Goal: Information Seeking & Learning: Learn about a topic

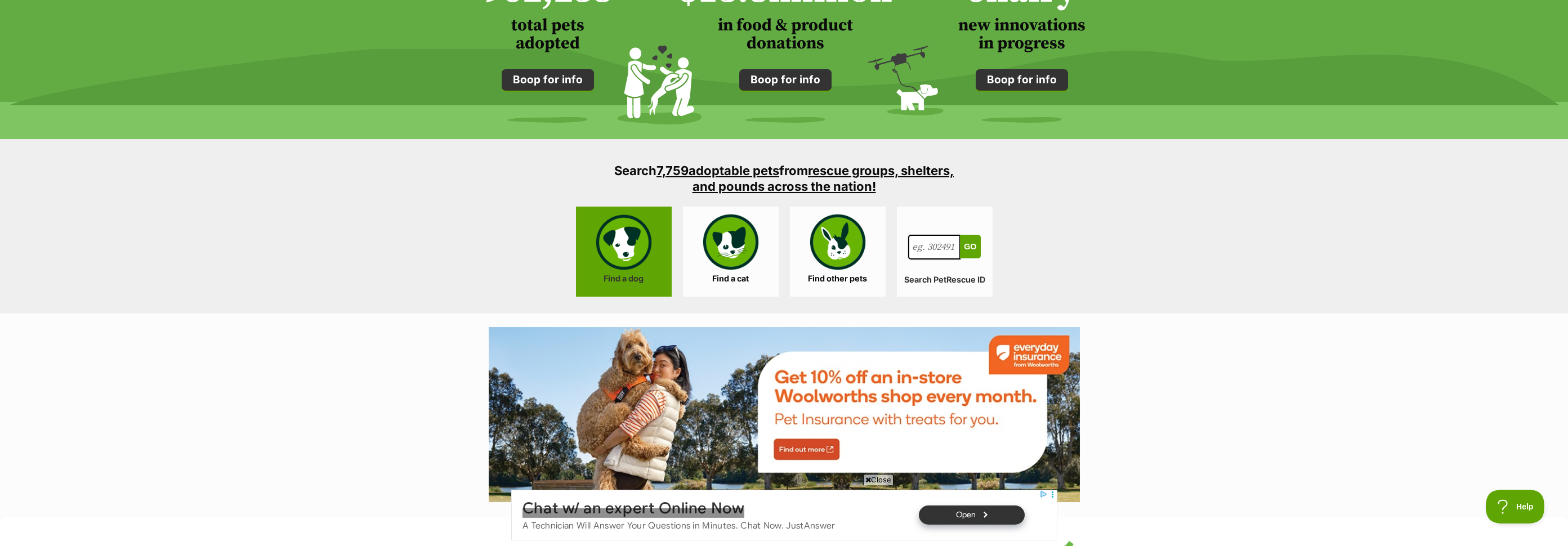
click at [630, 244] on link "Find a dog" at bounding box center [624, 251] width 96 height 90
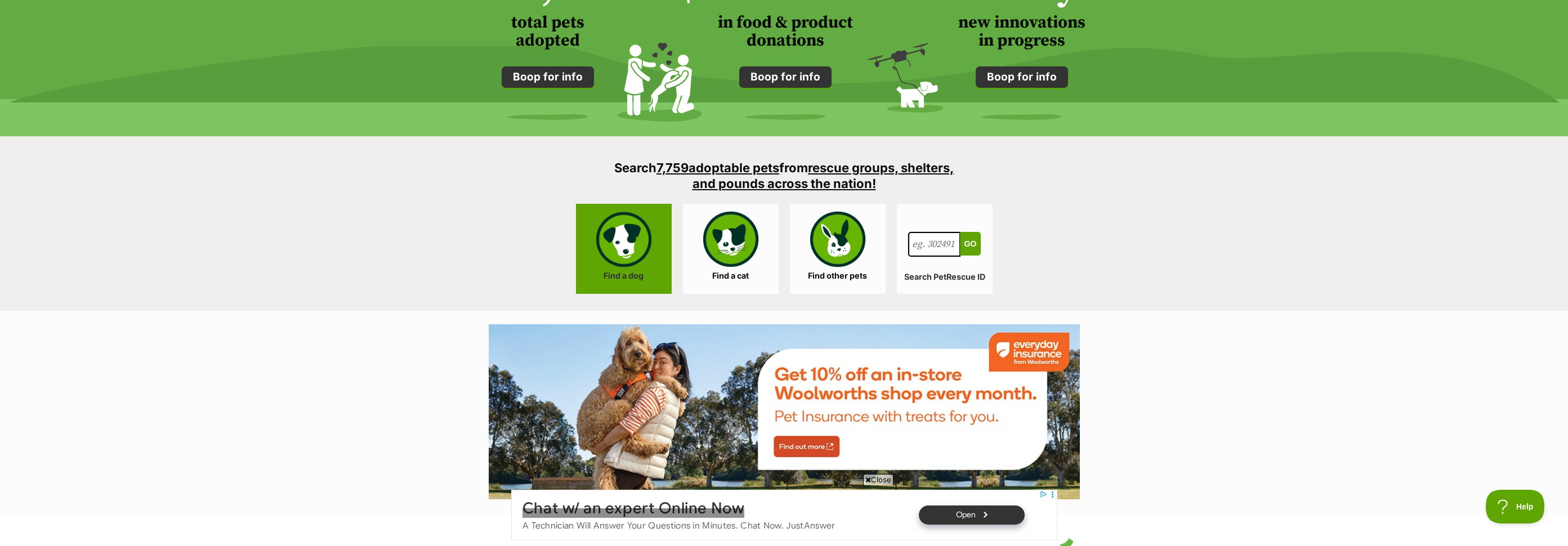
scroll to position [991, 0]
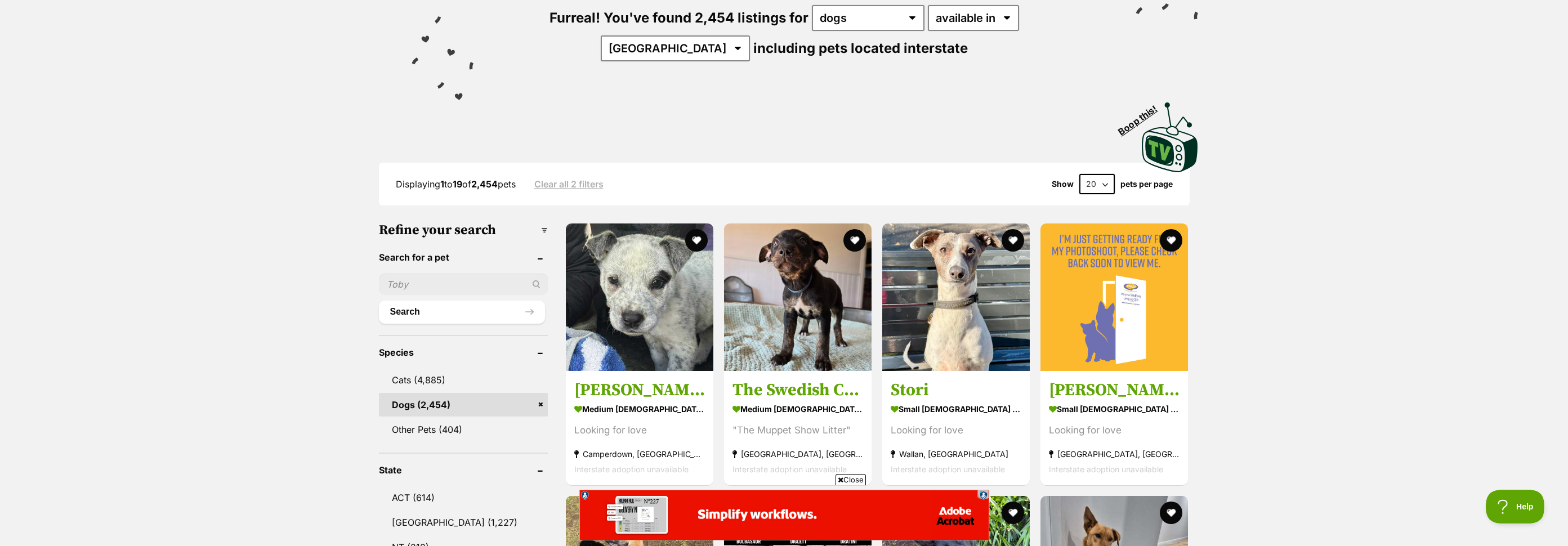
scroll to position [159, 0]
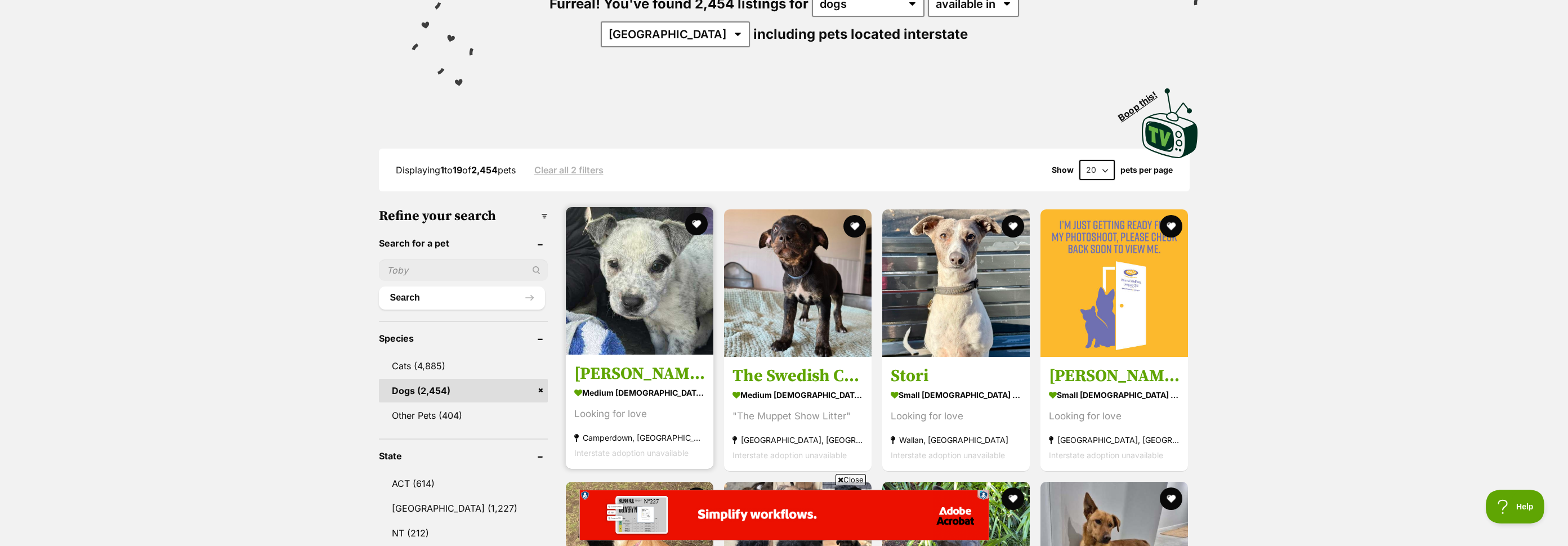
click at [656, 295] on img at bounding box center [640, 281] width 148 height 148
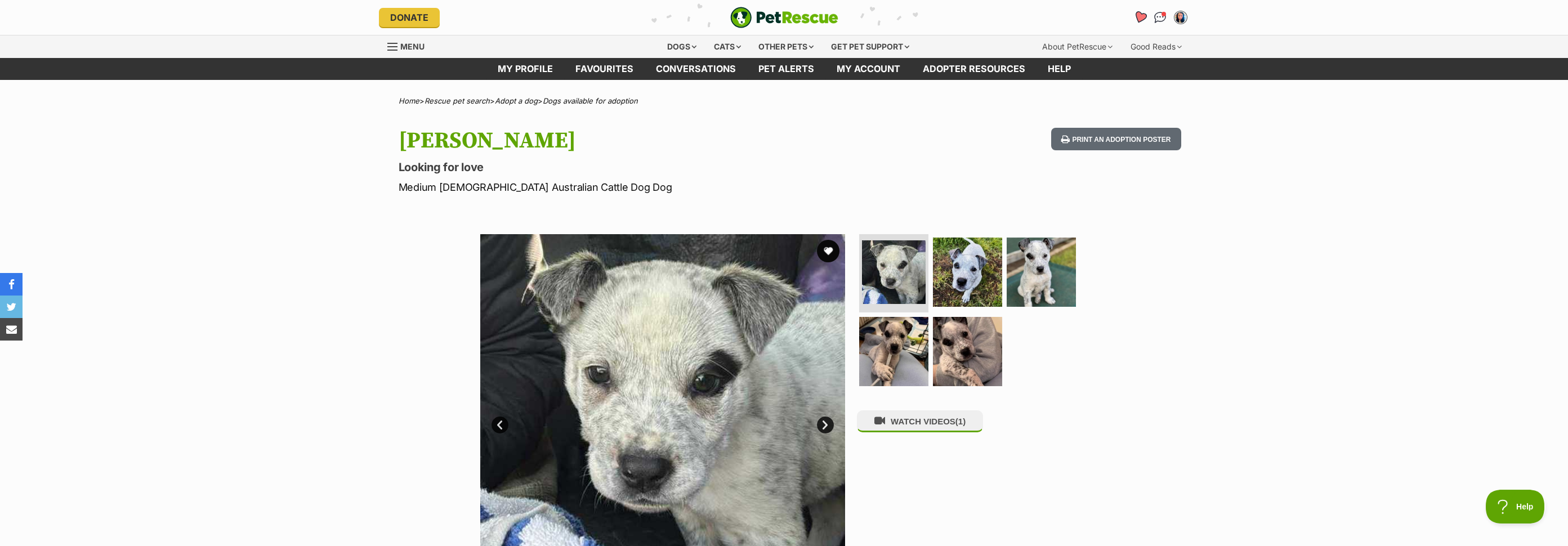
click at [1138, 17] on icon "Favourites" at bounding box center [1139, 17] width 14 height 13
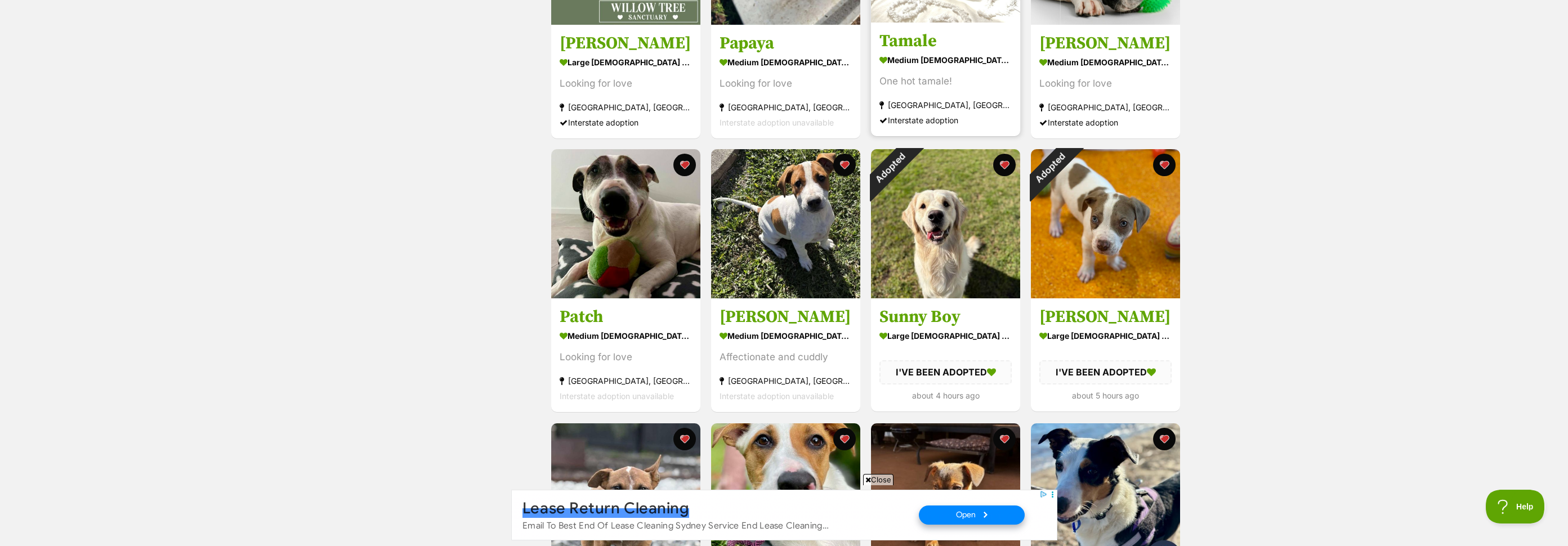
scroll to position [904, 0]
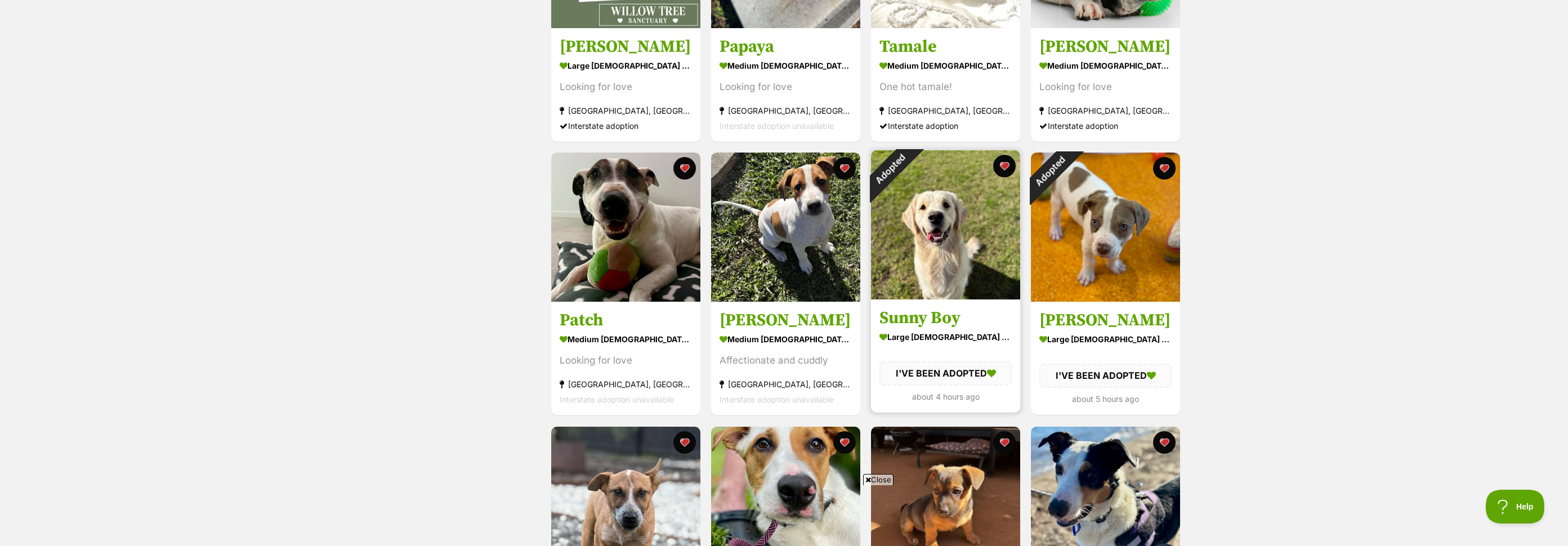
click at [962, 338] on div "large [DEMOGRAPHIC_DATA] Dog" at bounding box center [945, 337] width 132 height 17
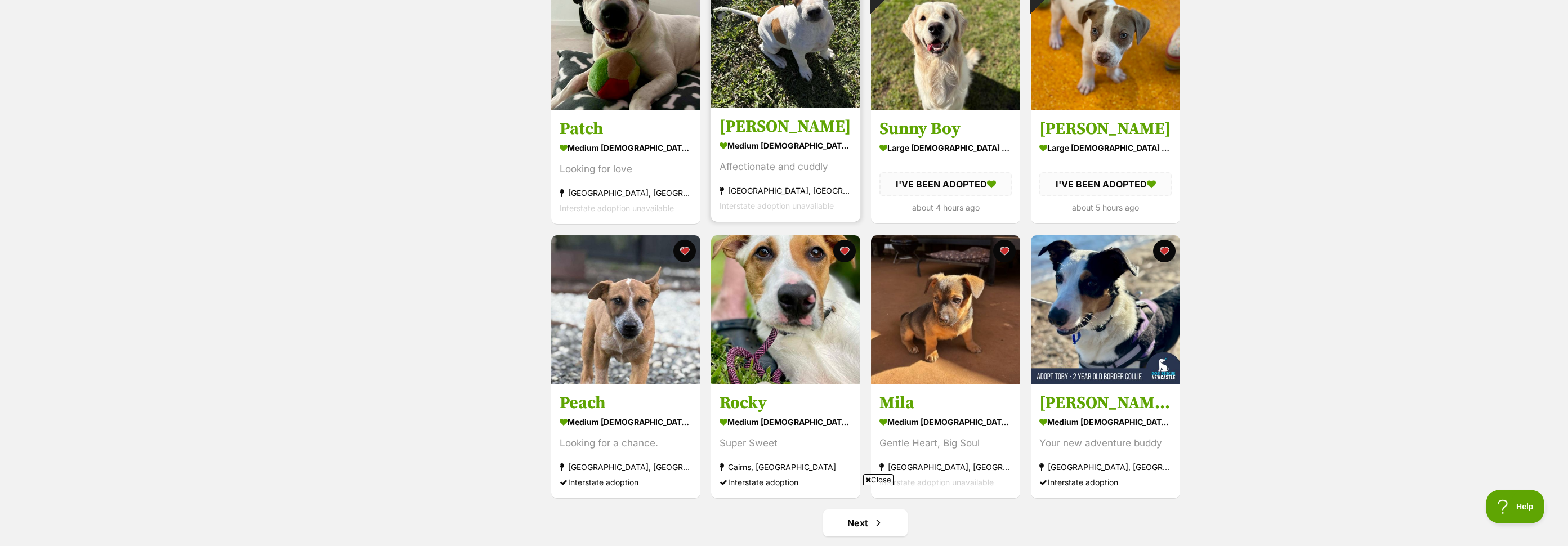
scroll to position [1097, 0]
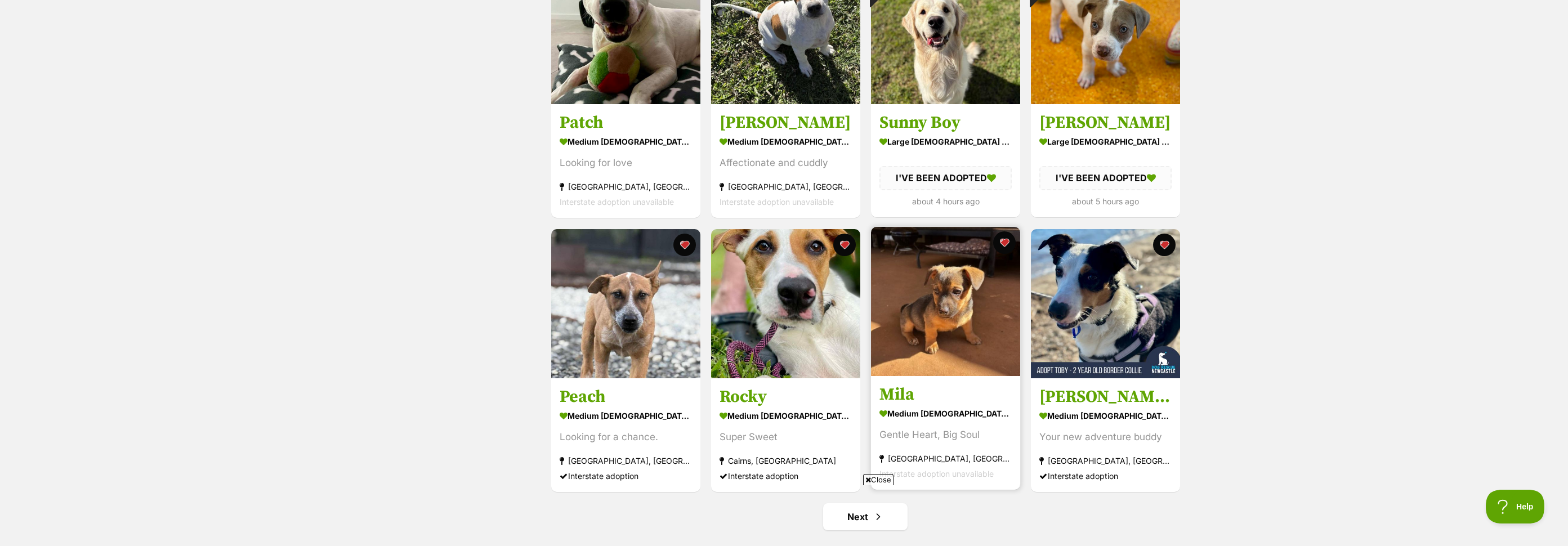
click at [980, 300] on img at bounding box center [945, 301] width 149 height 149
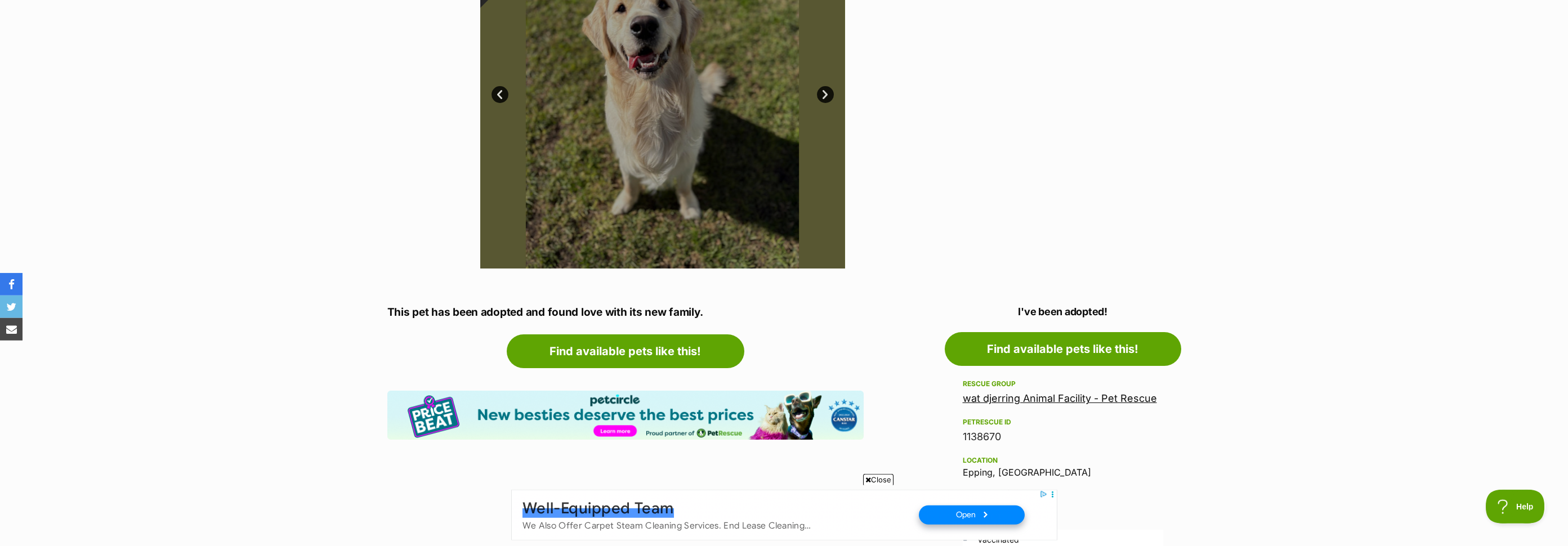
scroll to position [337, 0]
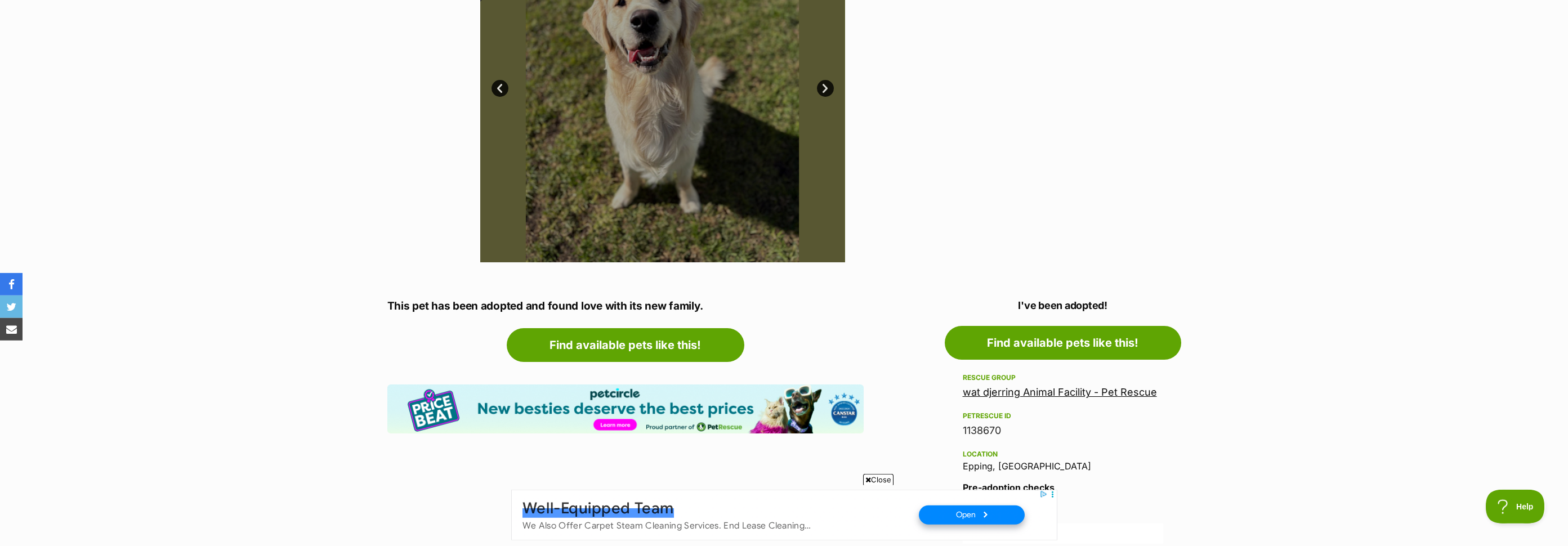
click at [717, 243] on div at bounding box center [662, 80] width 365 height 365
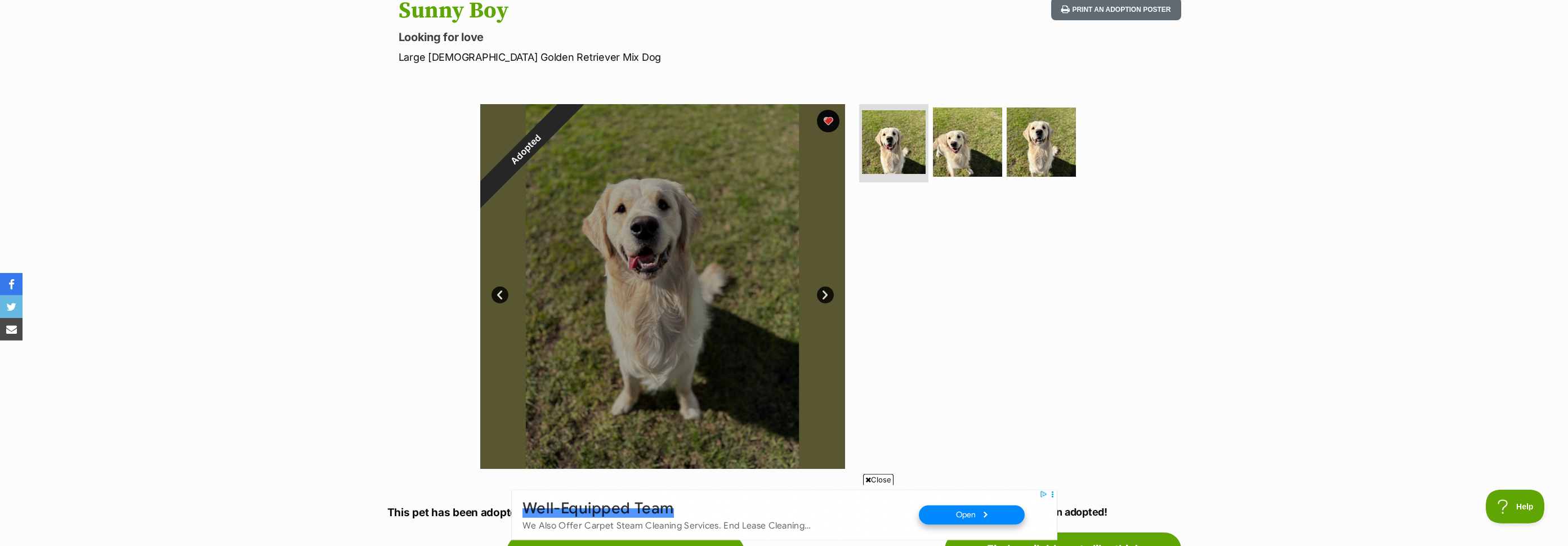
scroll to position [112, 0]
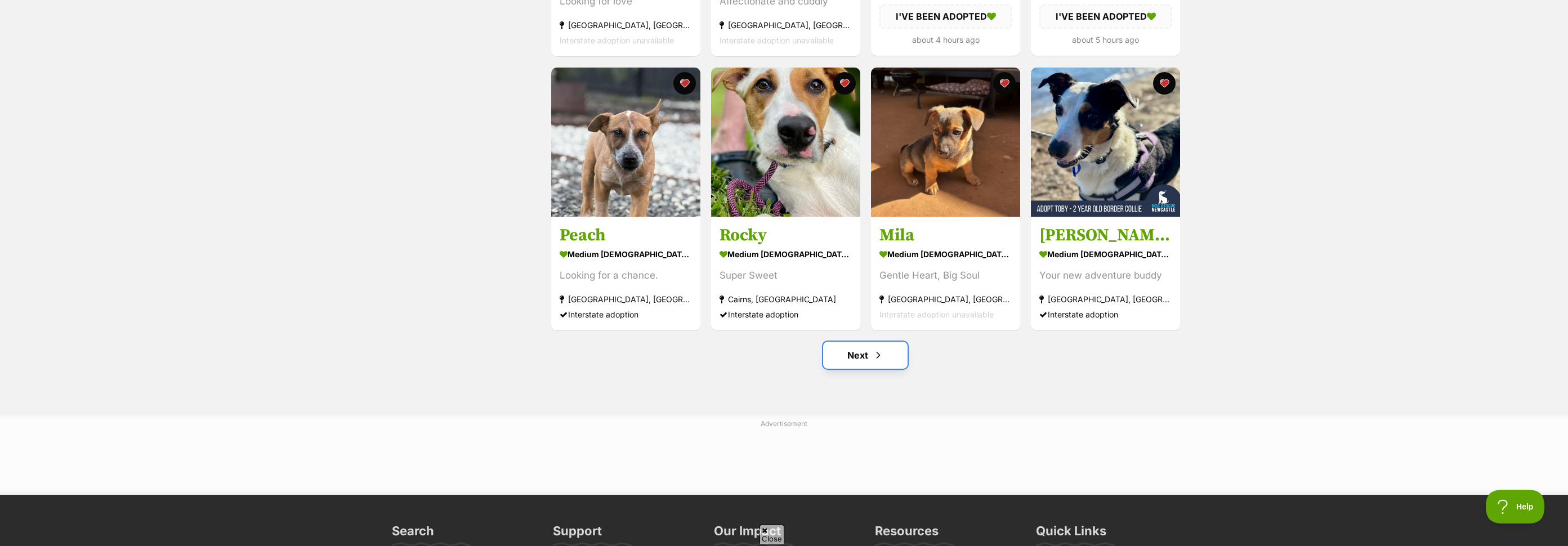
click at [860, 353] on link "Next" at bounding box center [865, 355] width 85 height 27
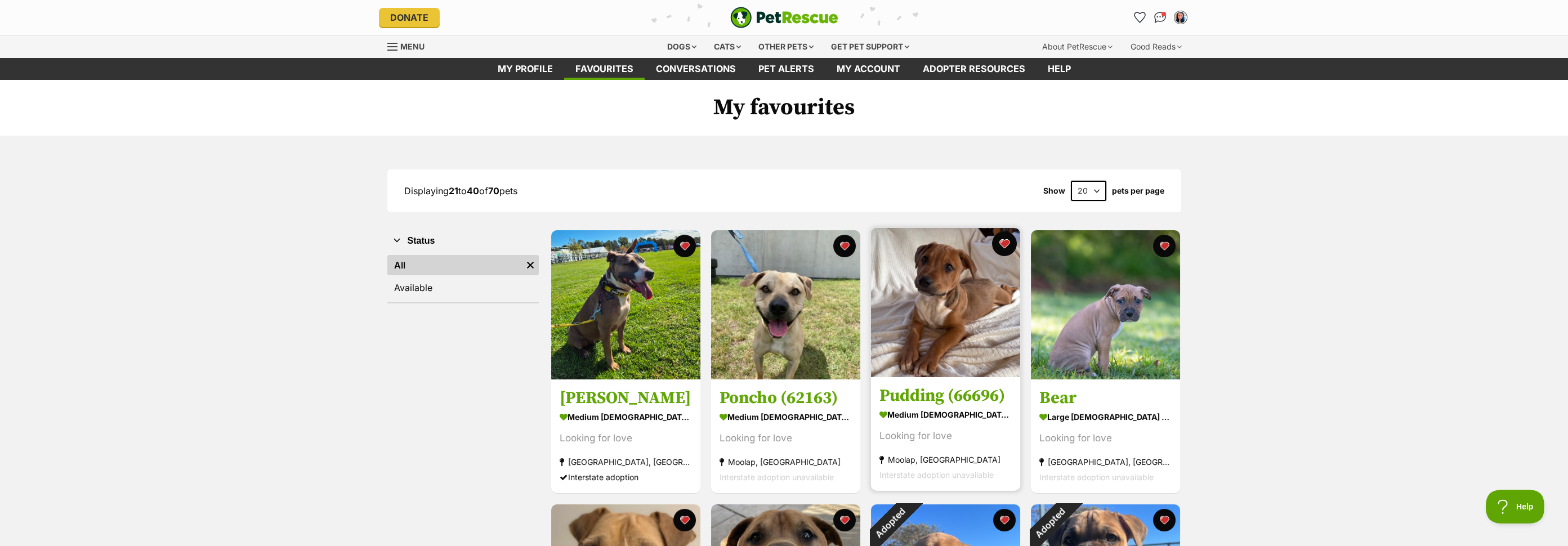
click at [1002, 242] on button "favourite" at bounding box center [1004, 244] width 25 height 25
click at [1008, 239] on button "favourite" at bounding box center [1004, 244] width 25 height 25
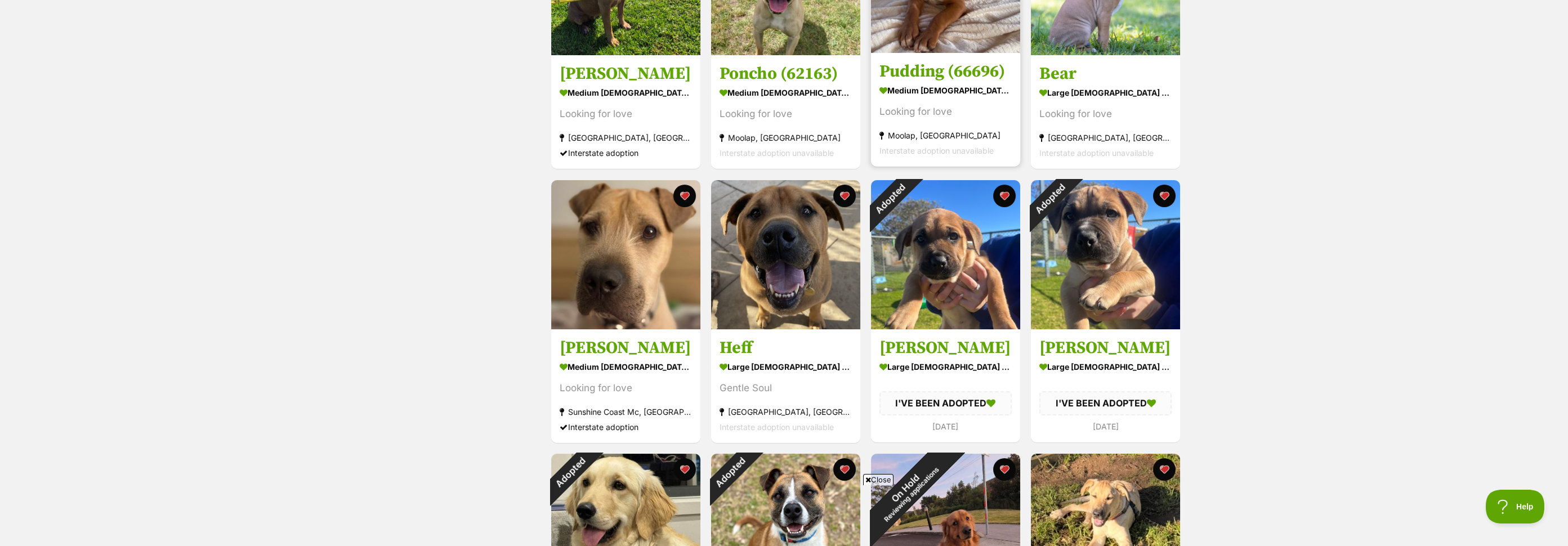
scroll to position [354, 0]
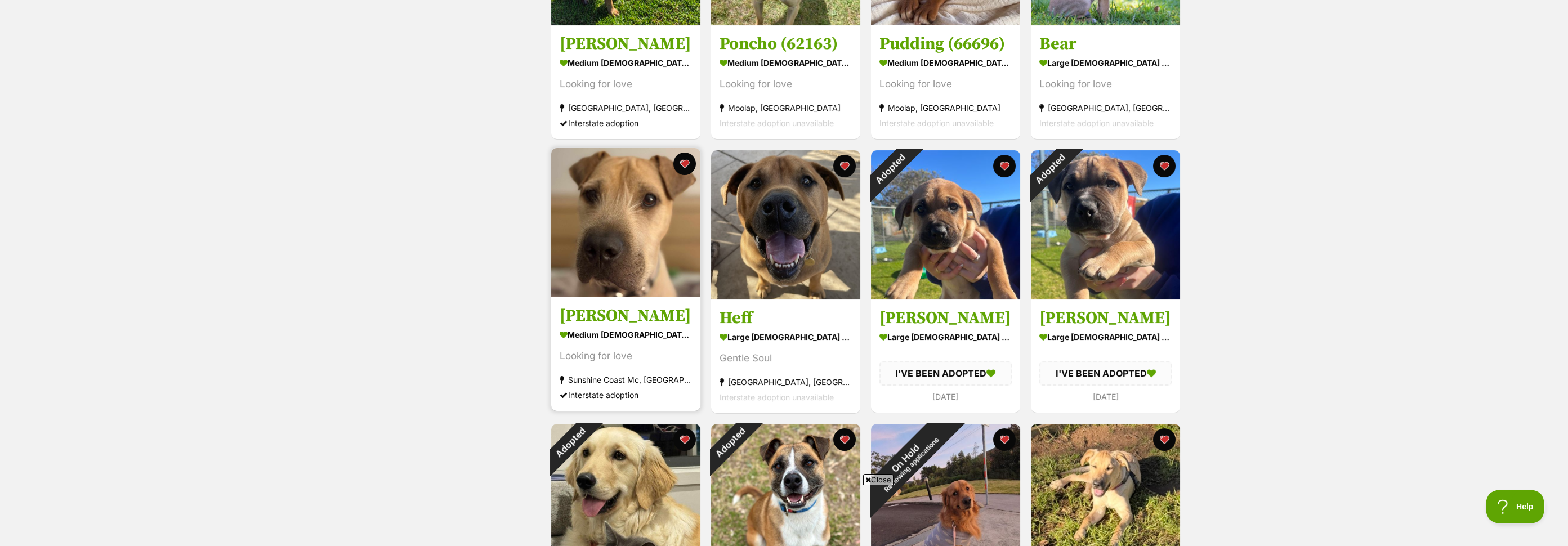
click at [636, 219] on img at bounding box center [625, 223] width 149 height 149
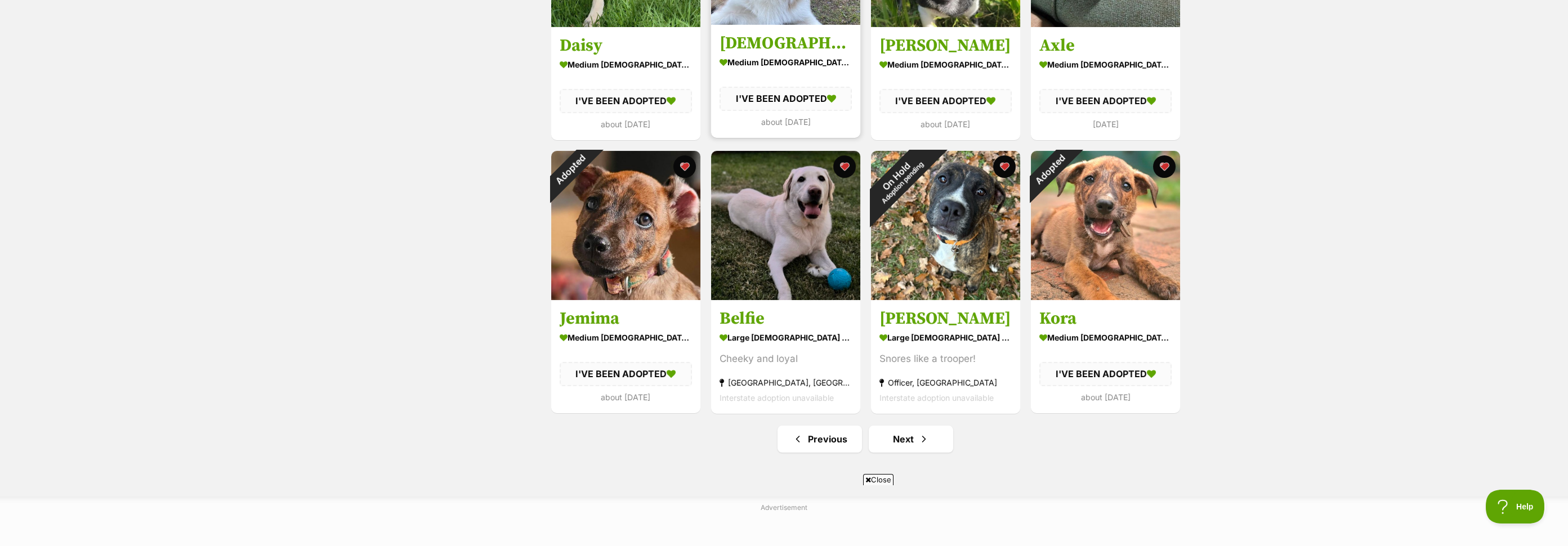
scroll to position [1178, 0]
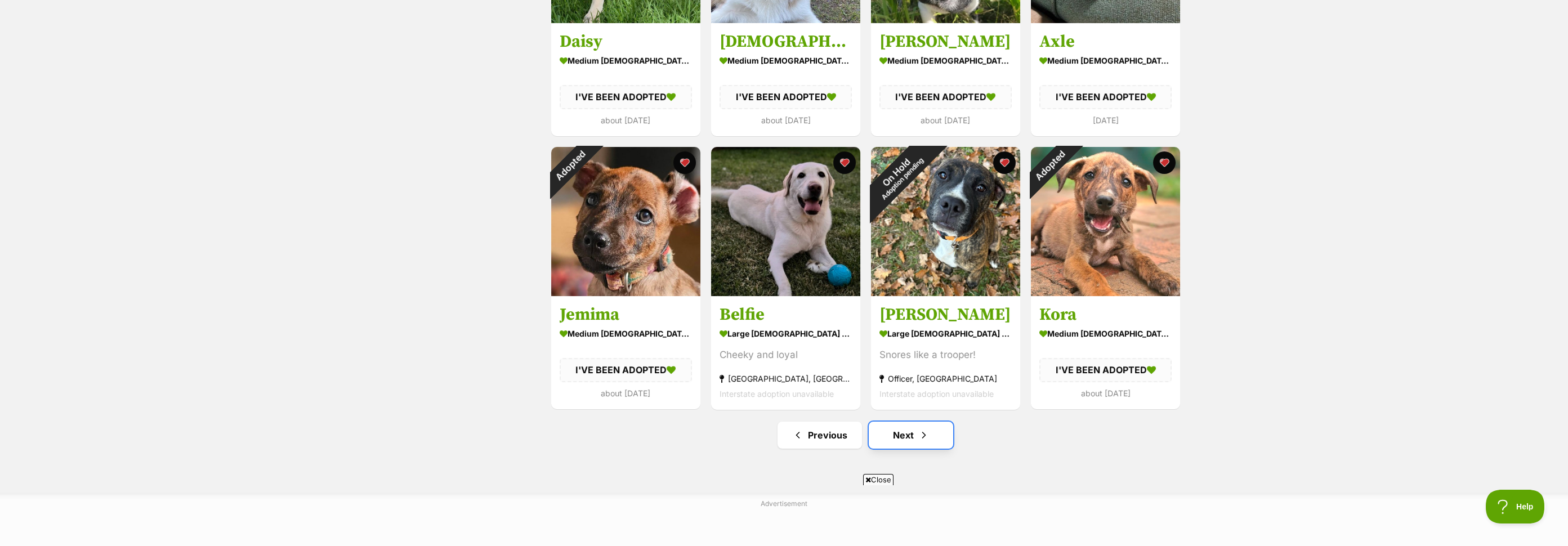
click at [910, 432] on link "Next" at bounding box center [911, 434] width 85 height 27
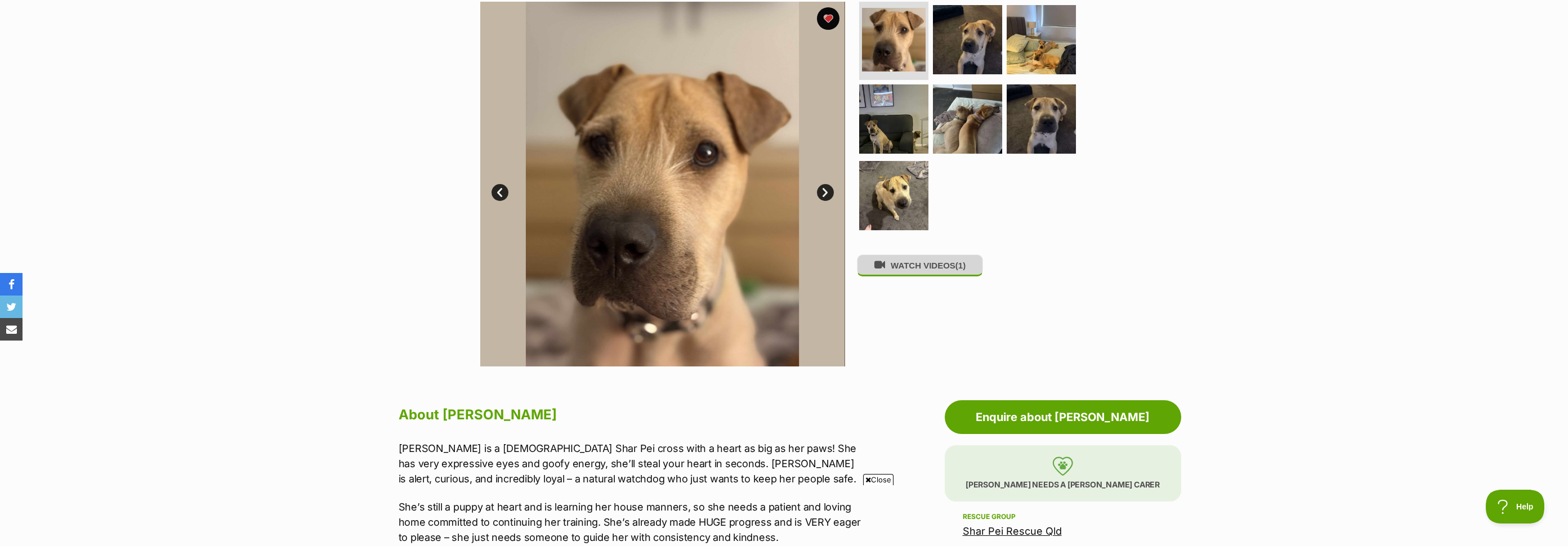
click at [900, 259] on button "WATCH VIDEOS (1)" at bounding box center [920, 265] width 126 height 22
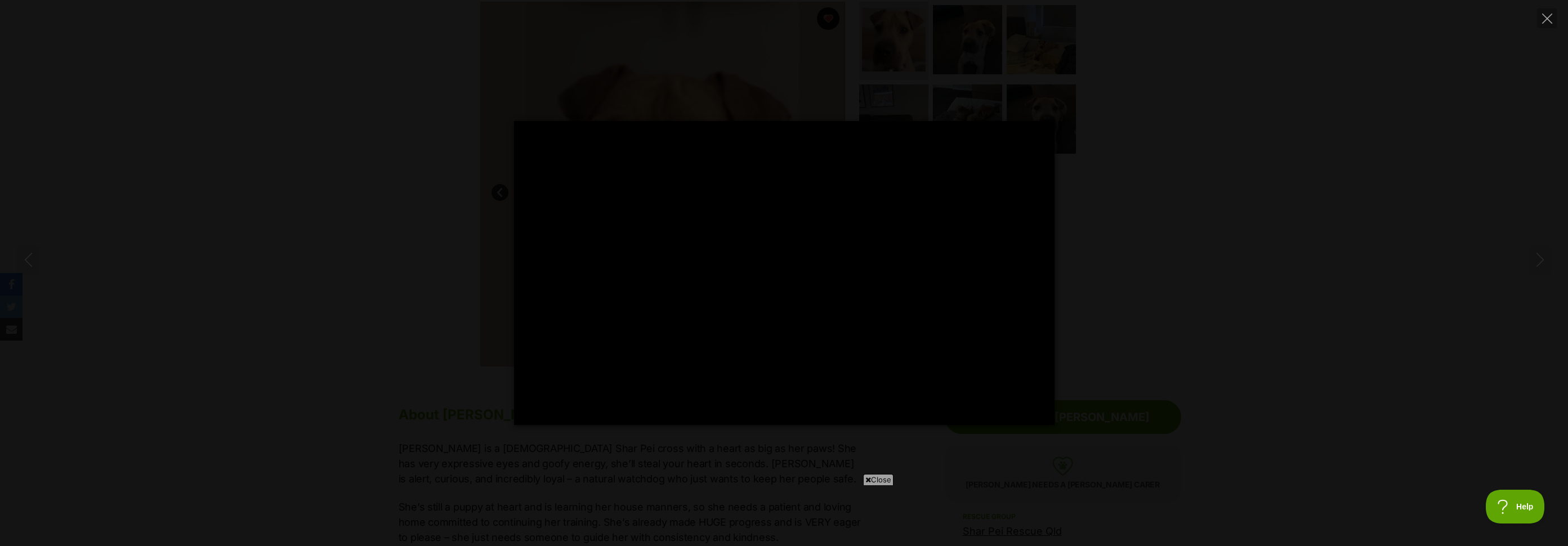
type input "40.24"
click at [809, 48] on div "Pause Play % buffered 00:00 -00:17 Unmute Mute Disable captions Enable captions…" at bounding box center [784, 273] width 1568 height 546
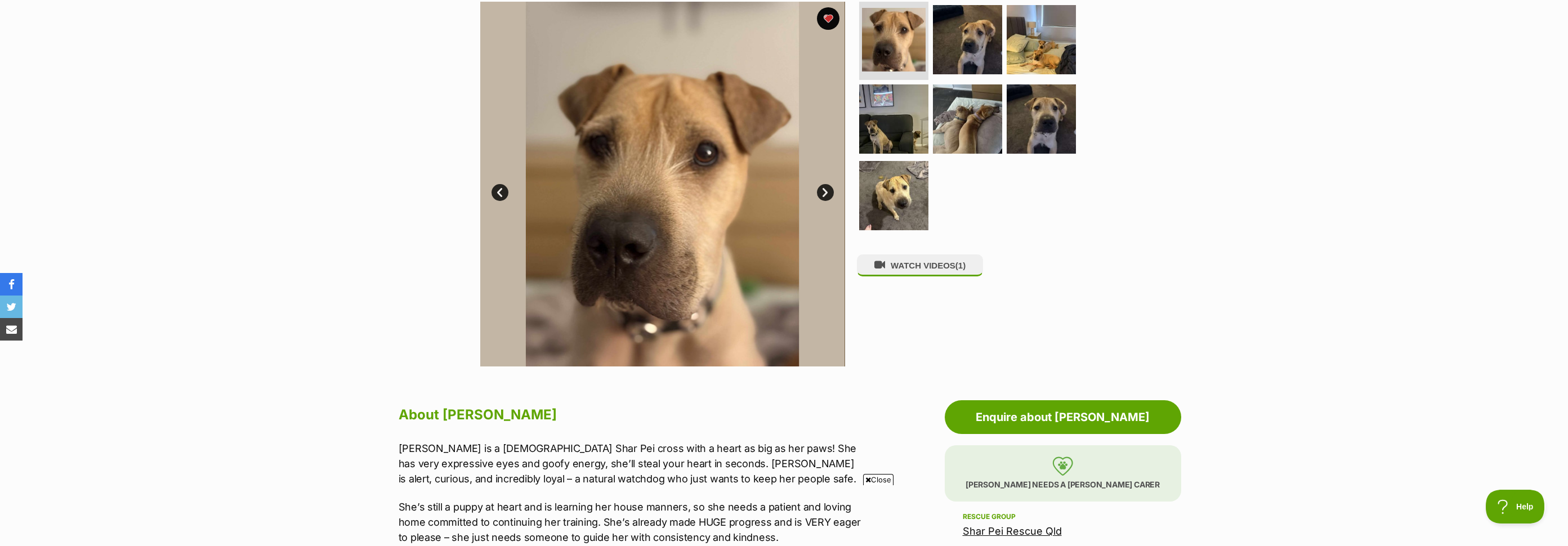
scroll to position [202, 0]
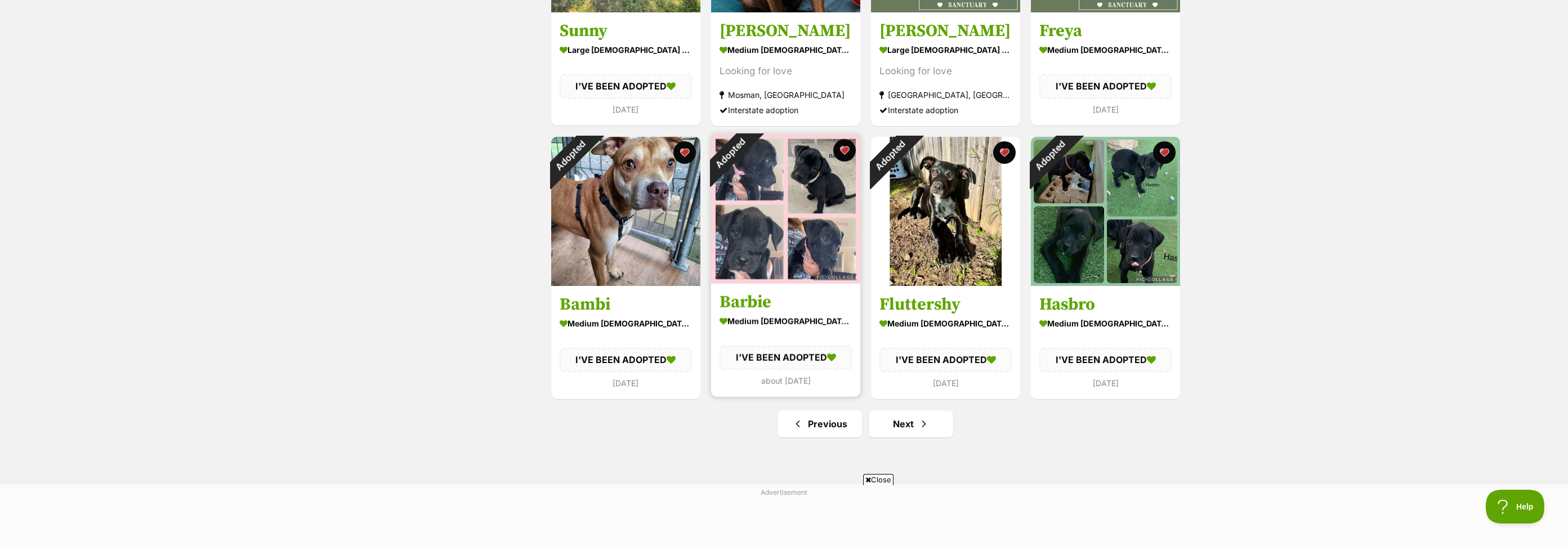
scroll to position [1161, 0]
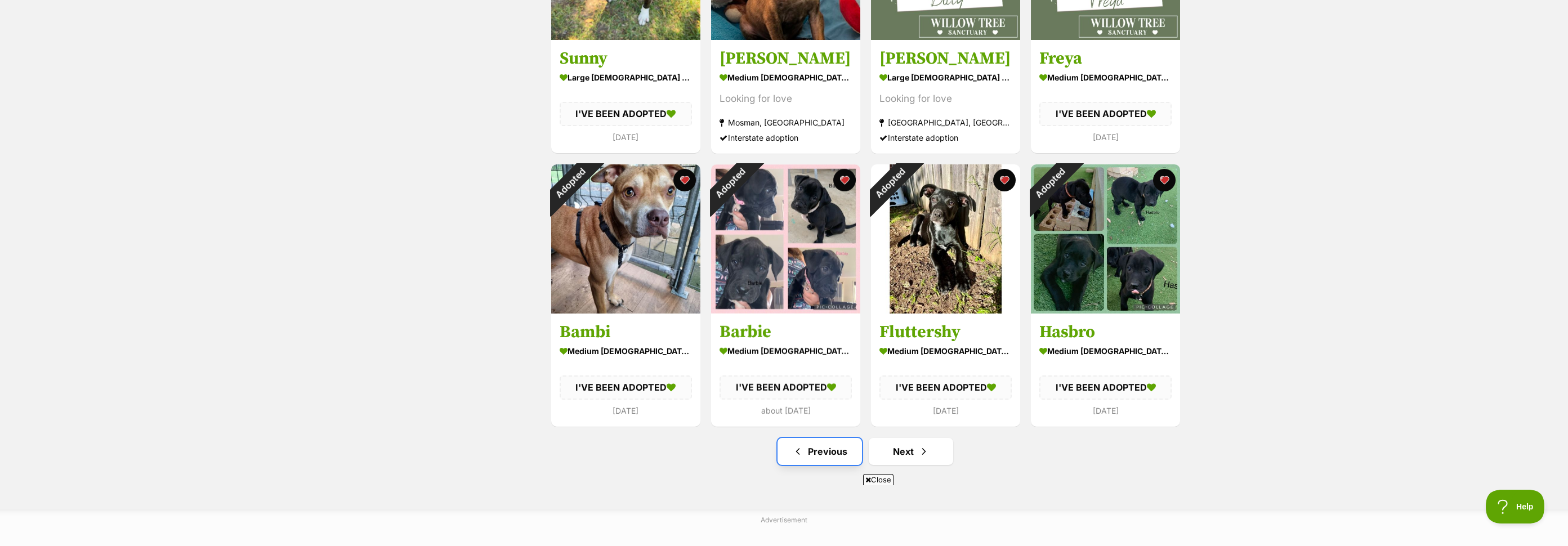
click at [804, 455] on link "Previous" at bounding box center [819, 451] width 85 height 27
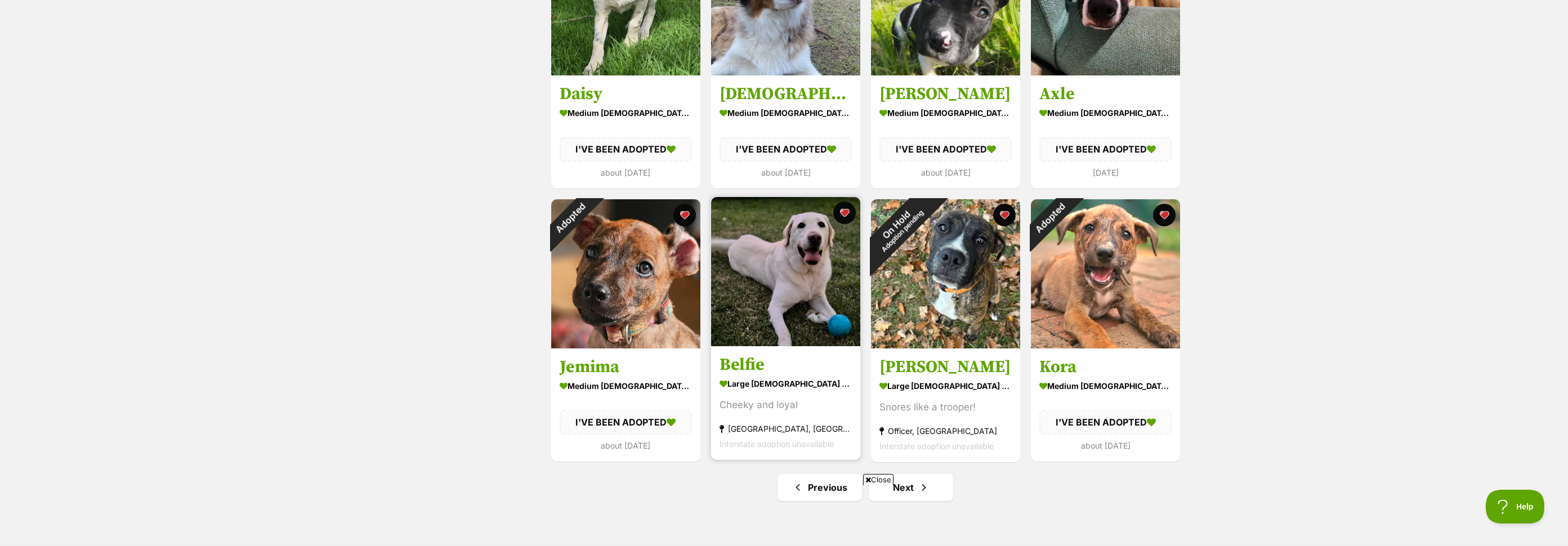
scroll to position [1132, 0]
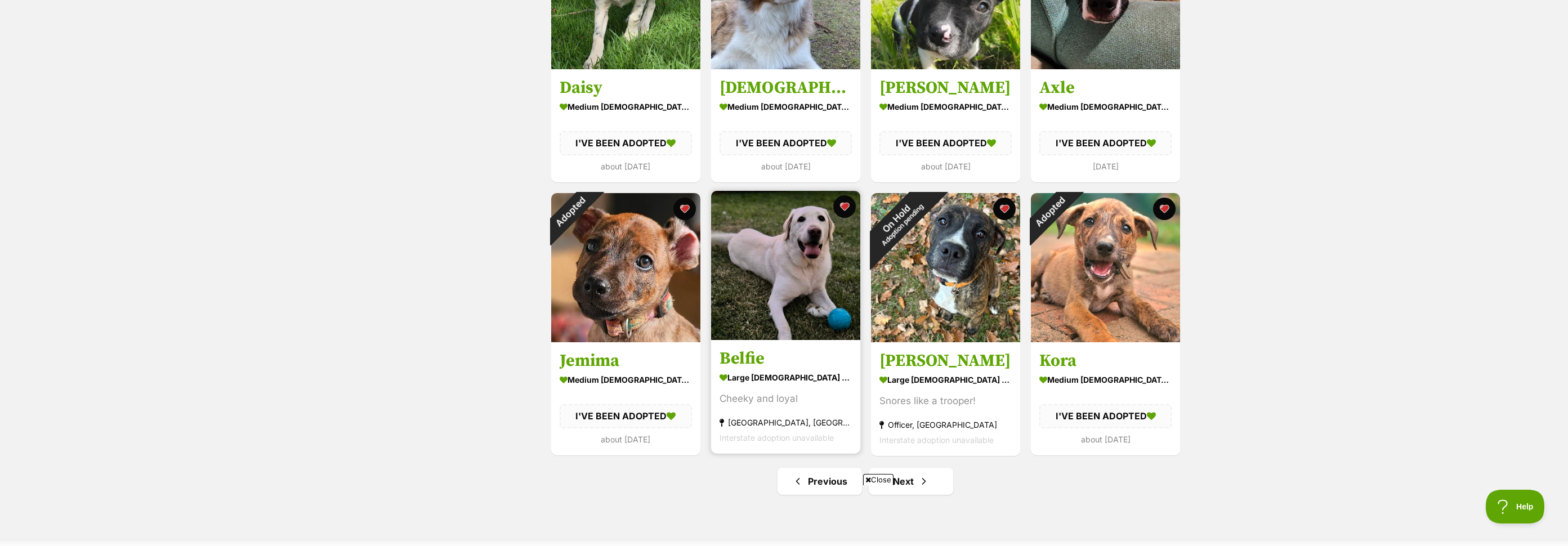
click at [806, 280] on img at bounding box center [785, 266] width 149 height 149
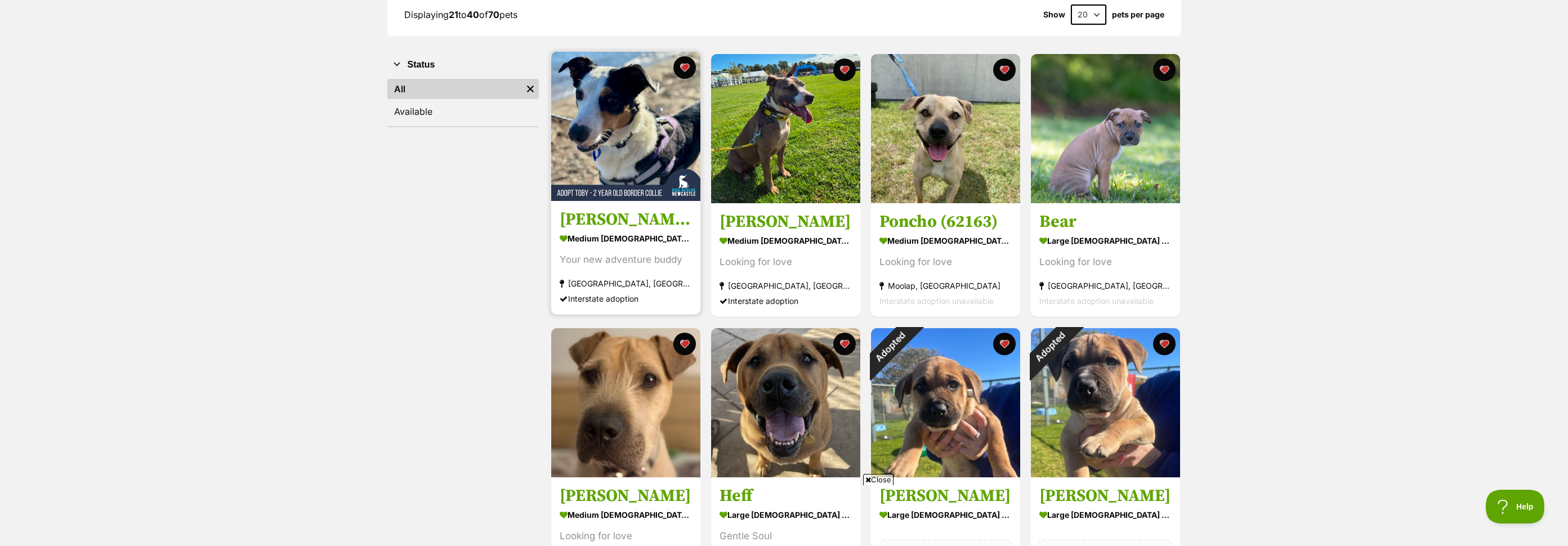
scroll to position [176, 0]
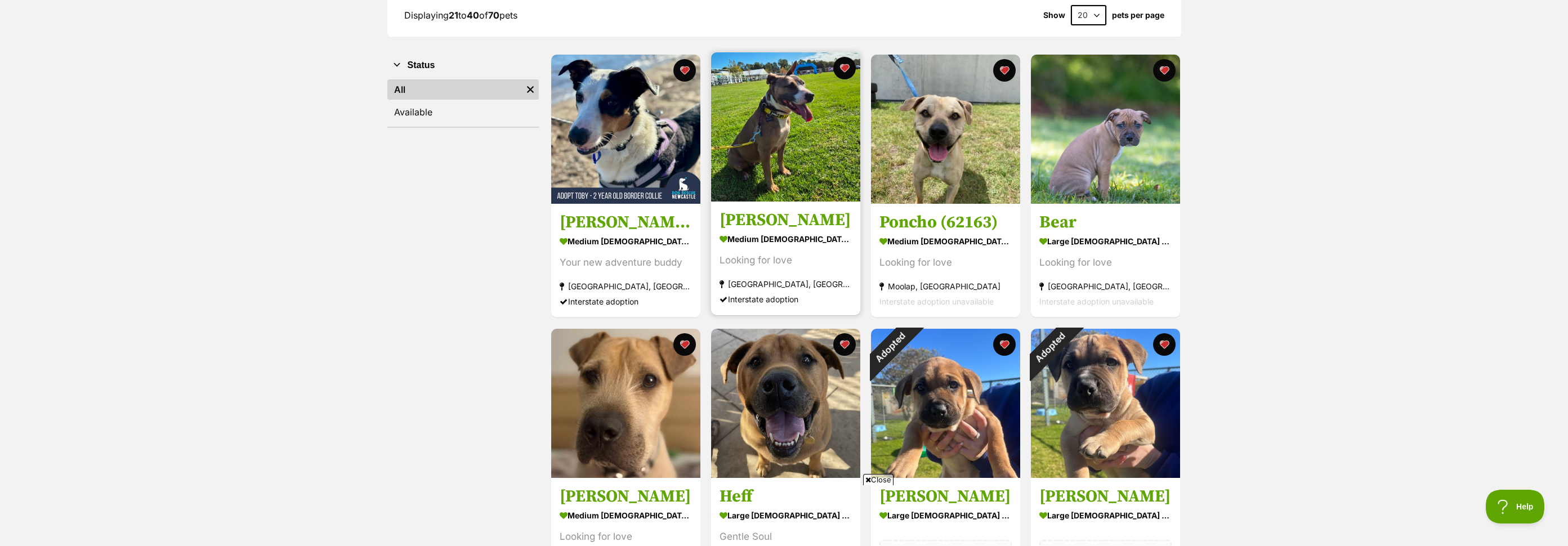
click at [759, 125] on img at bounding box center [785, 127] width 149 height 149
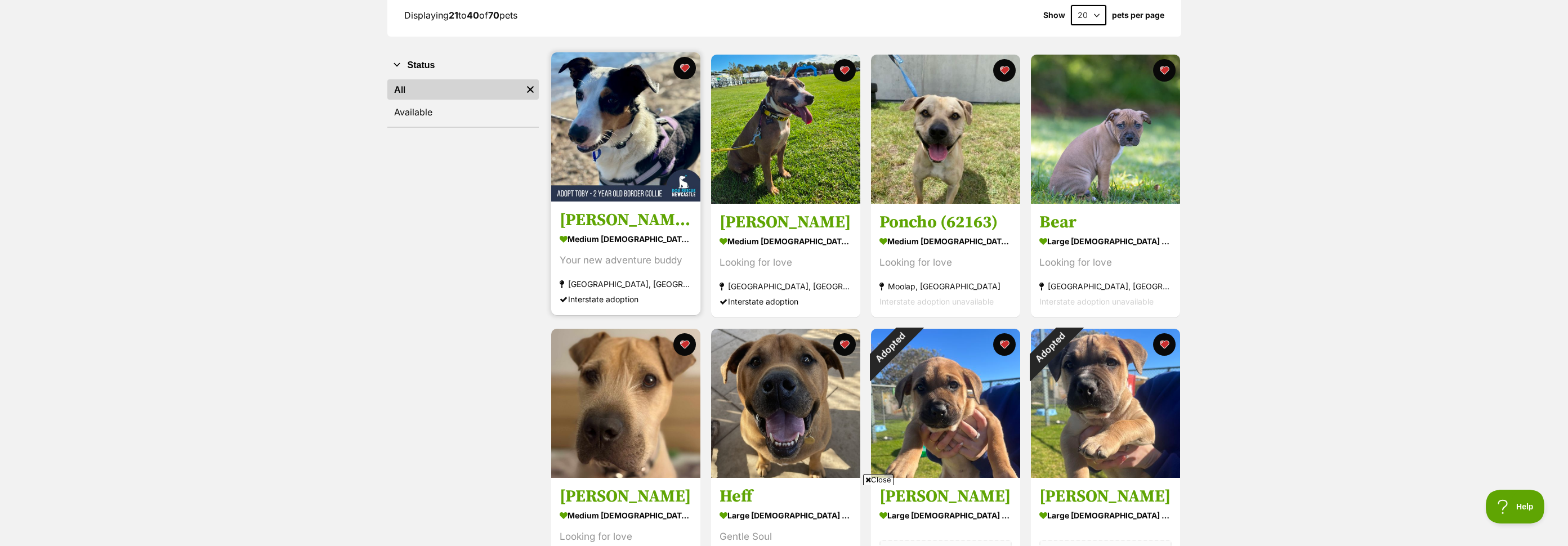
click at [641, 88] on img at bounding box center [625, 127] width 149 height 149
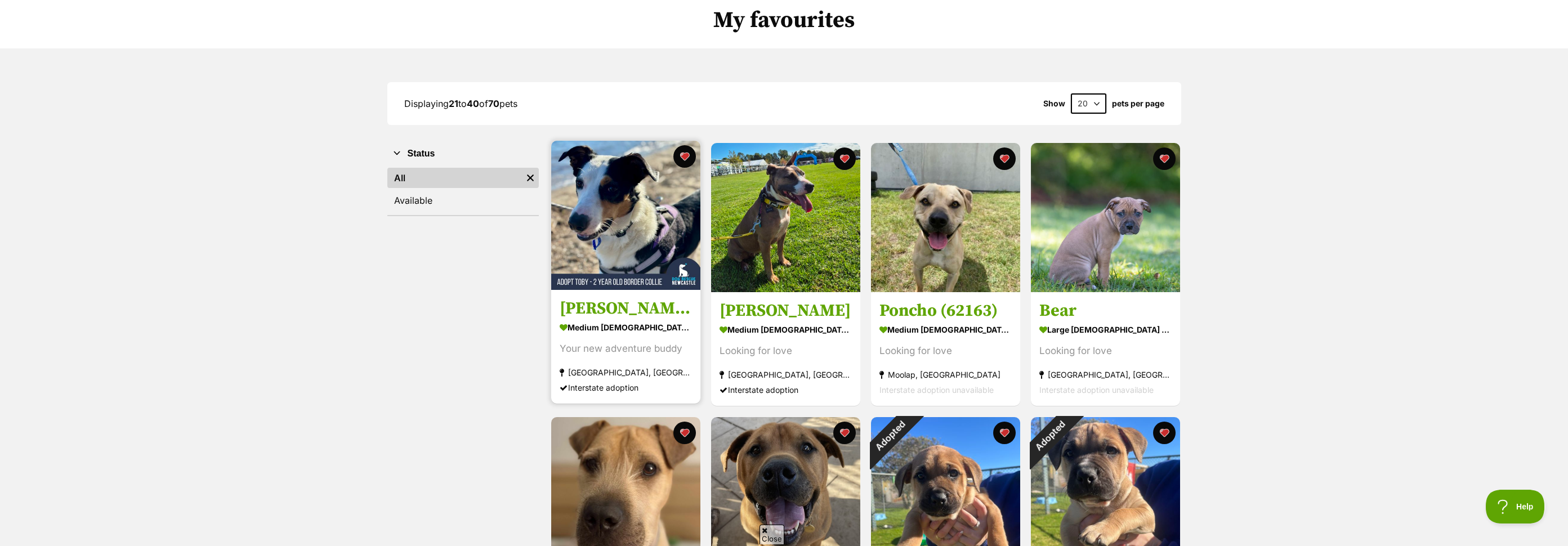
scroll to position [83, 0]
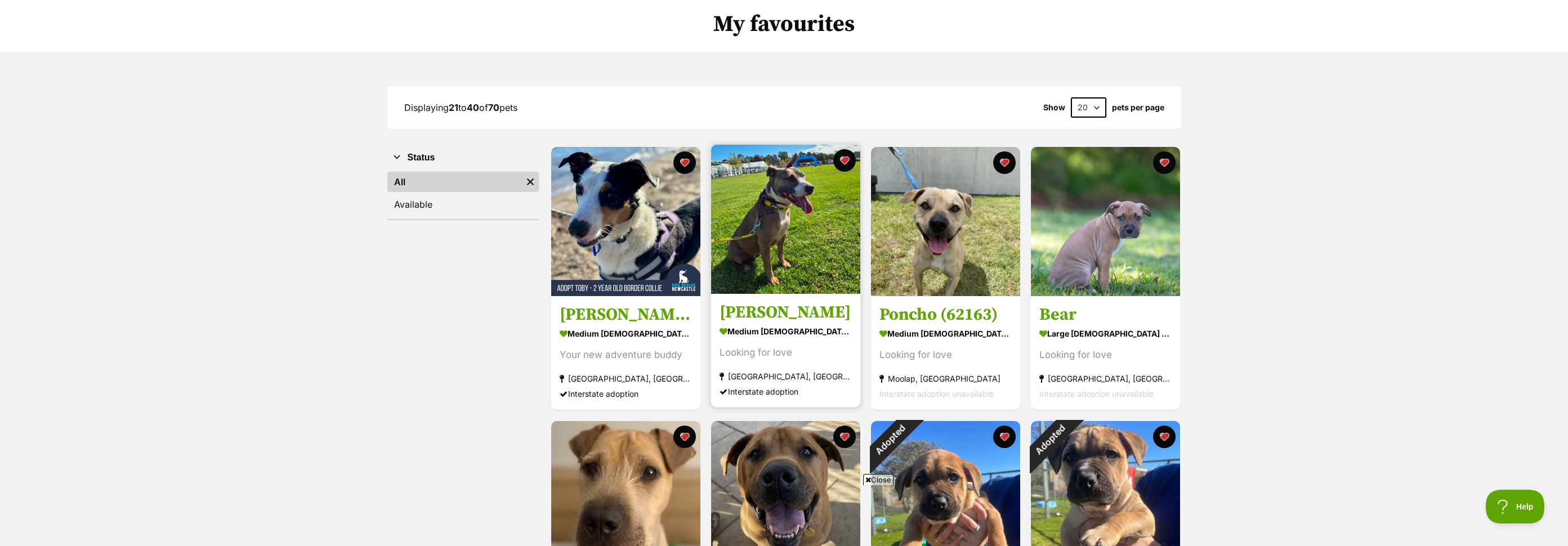
click at [771, 190] on img at bounding box center [785, 219] width 149 height 149
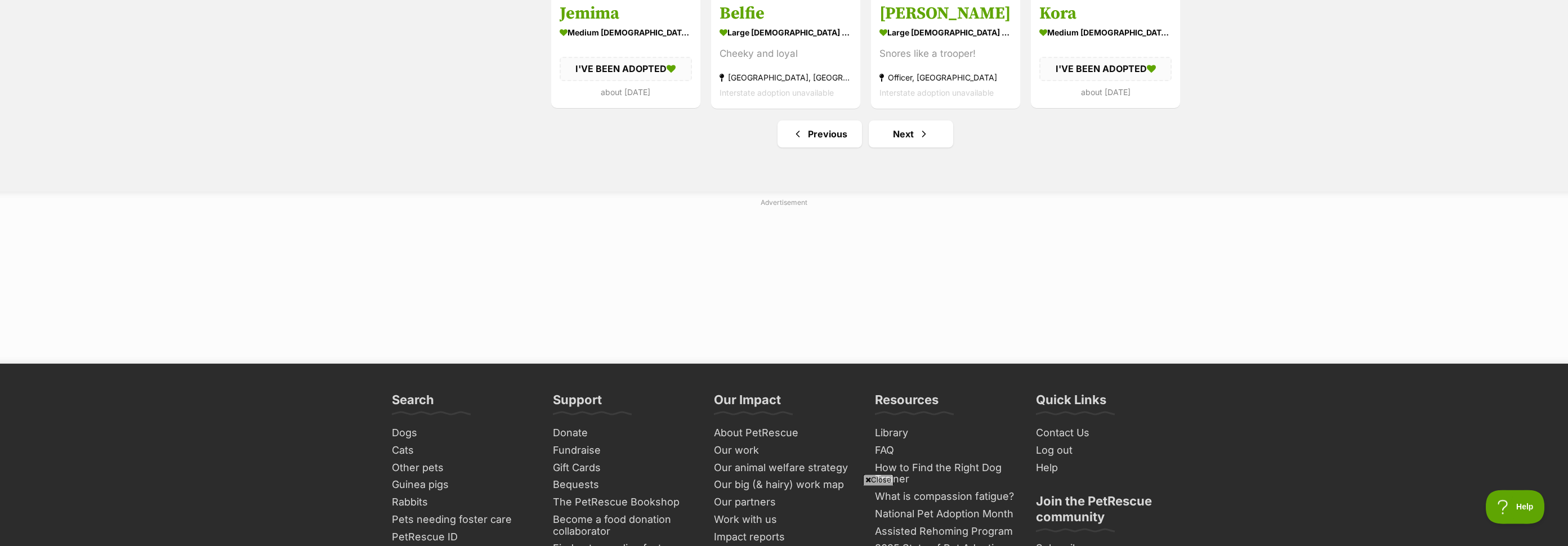
scroll to position [1455, 0]
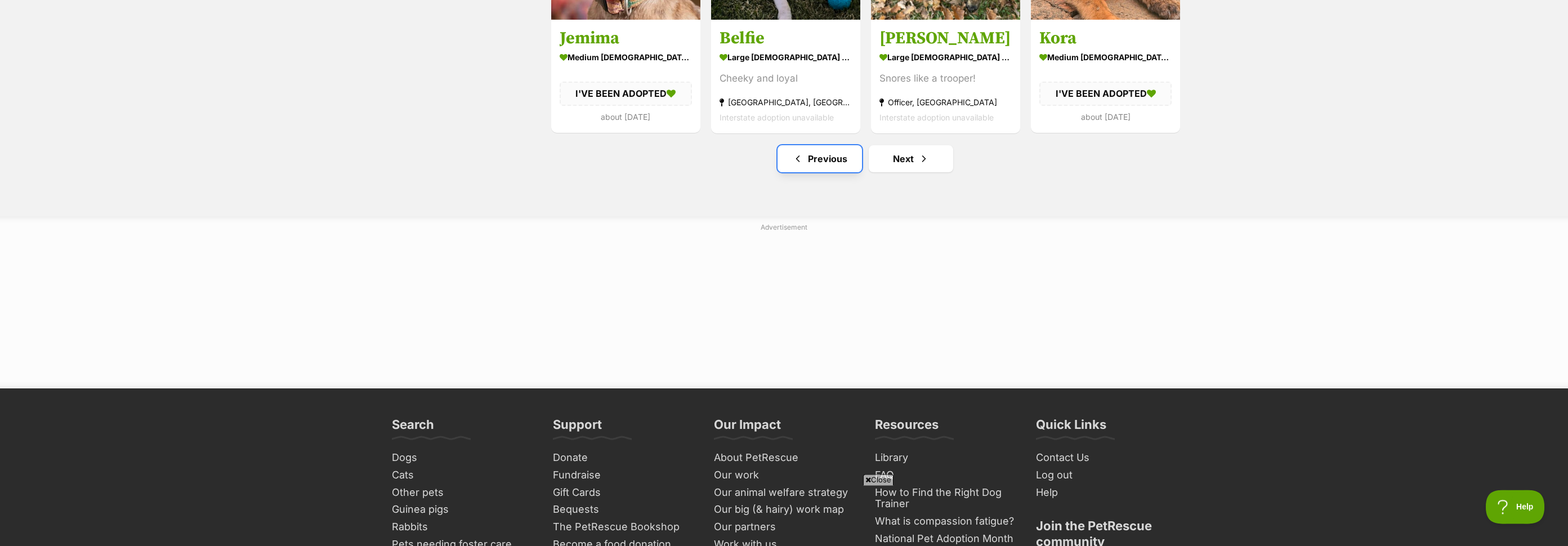
click at [830, 161] on link "Previous" at bounding box center [819, 159] width 85 height 27
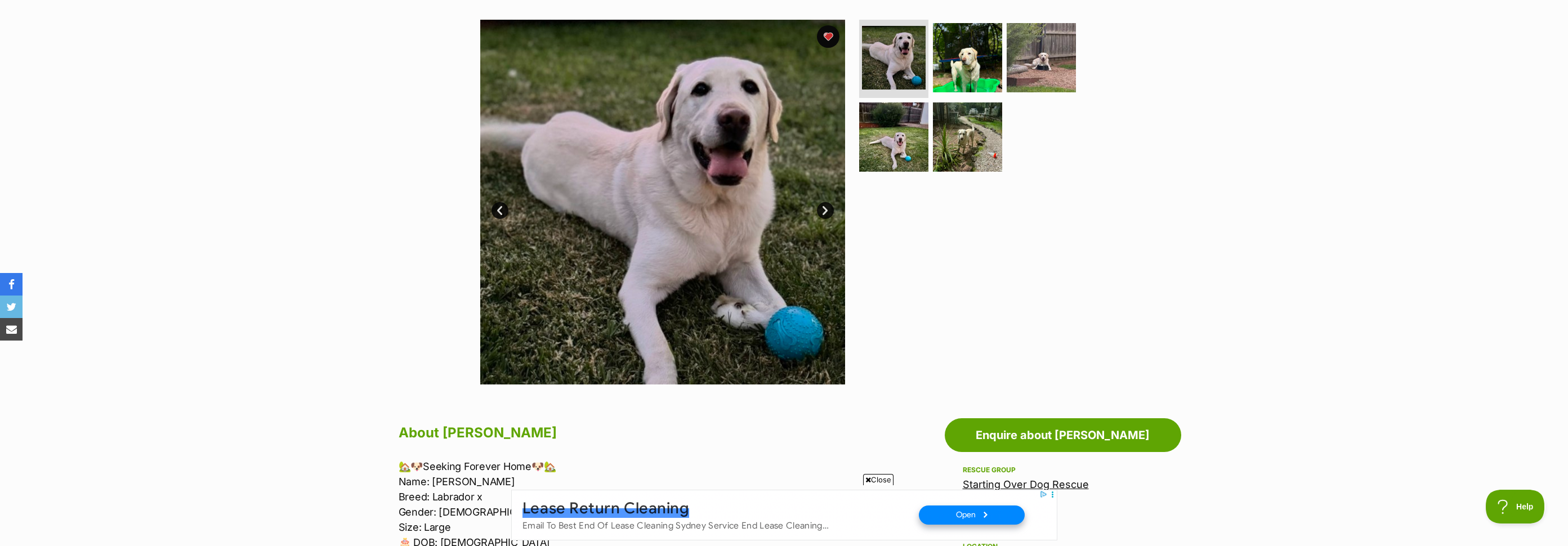
scroll to position [214, 0]
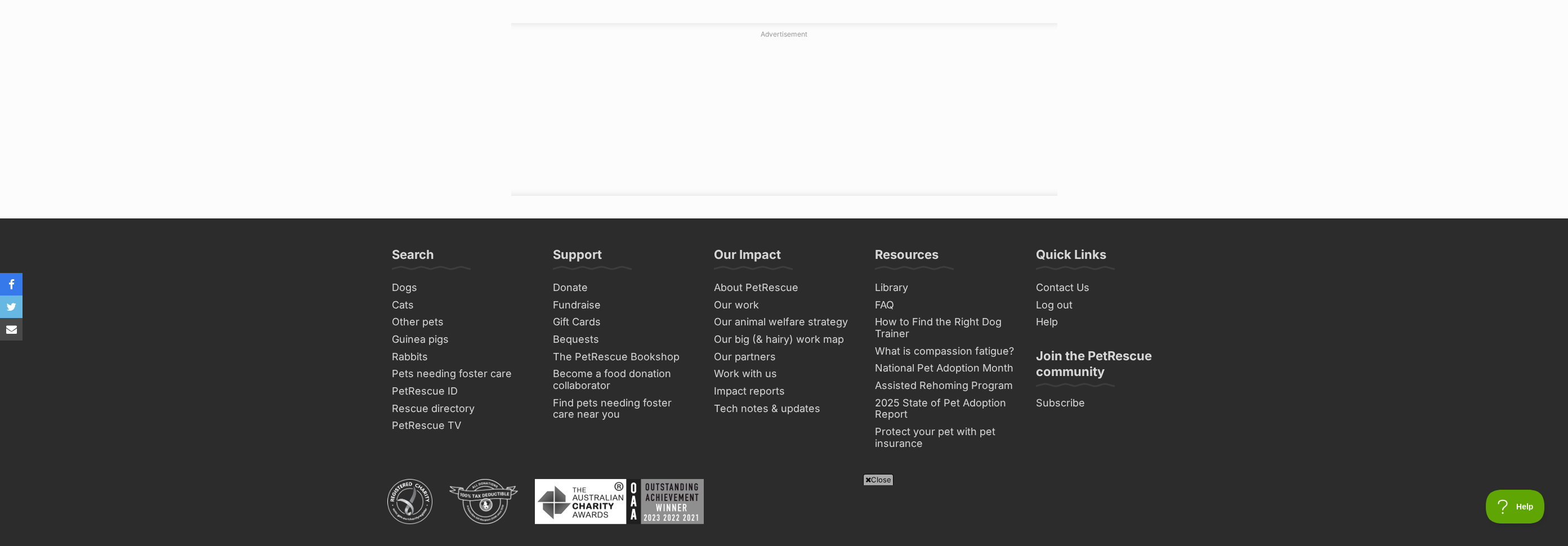
scroll to position [1802, 0]
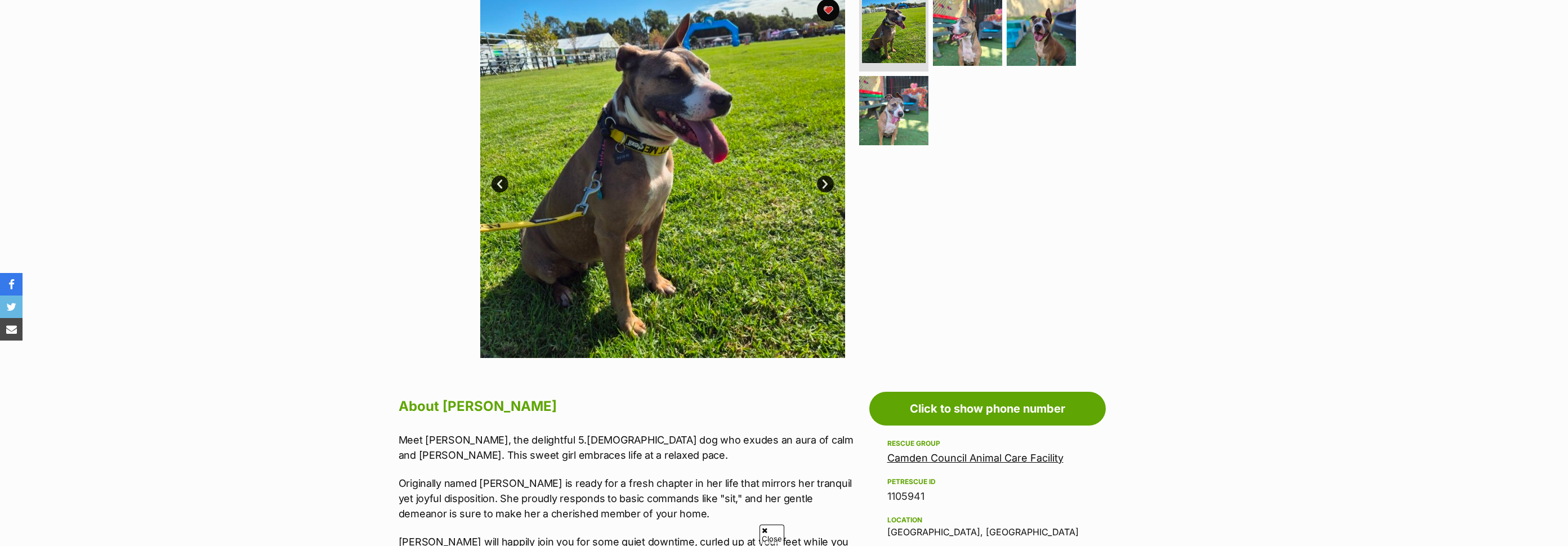
scroll to position [224, 0]
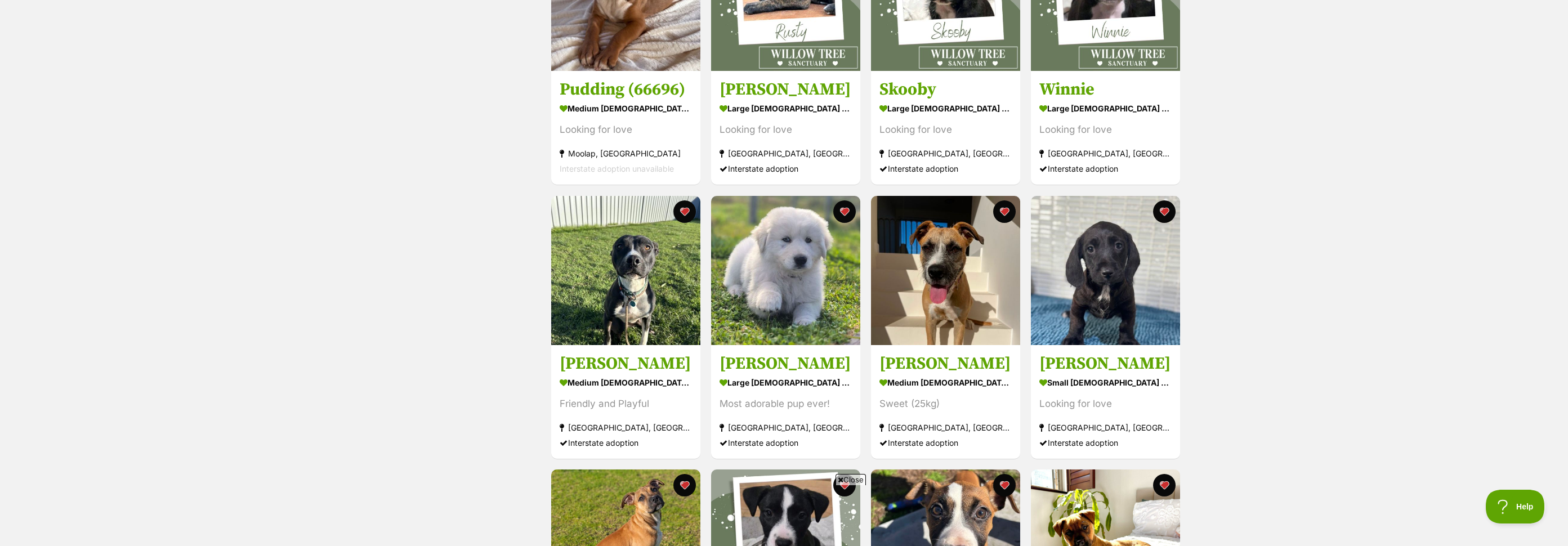
scroll to position [309, 0]
click at [806, 236] on img at bounding box center [785, 268] width 149 height 149
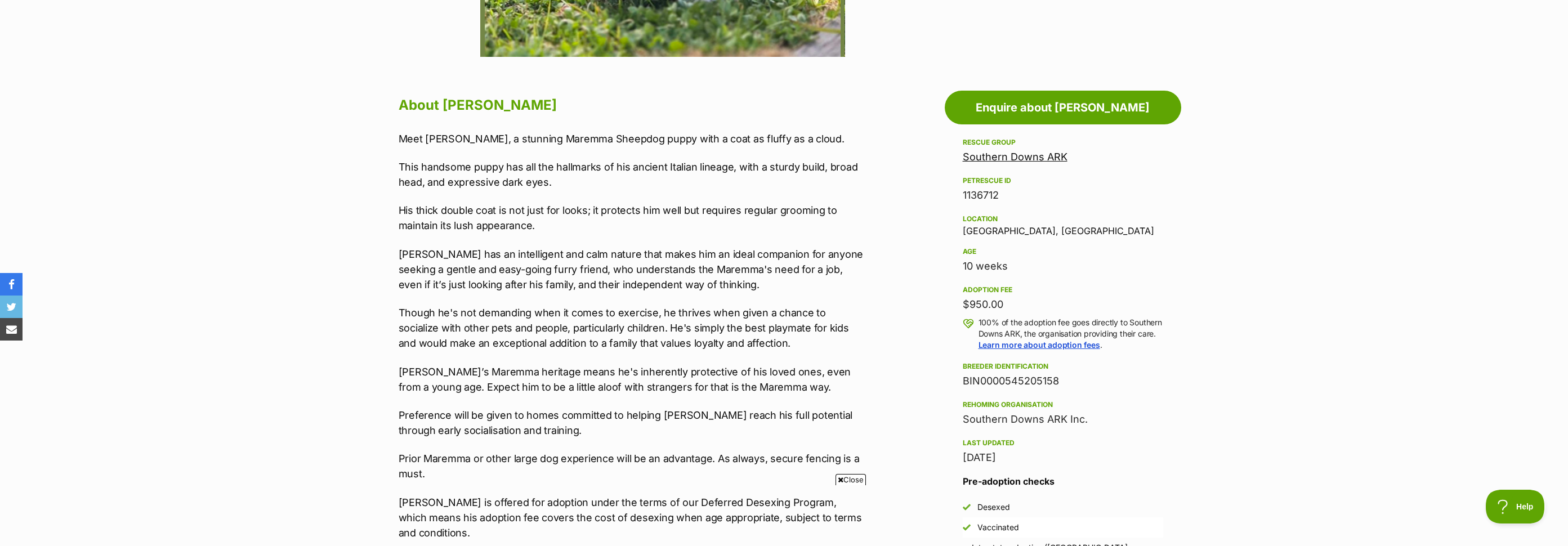
scroll to position [485, 0]
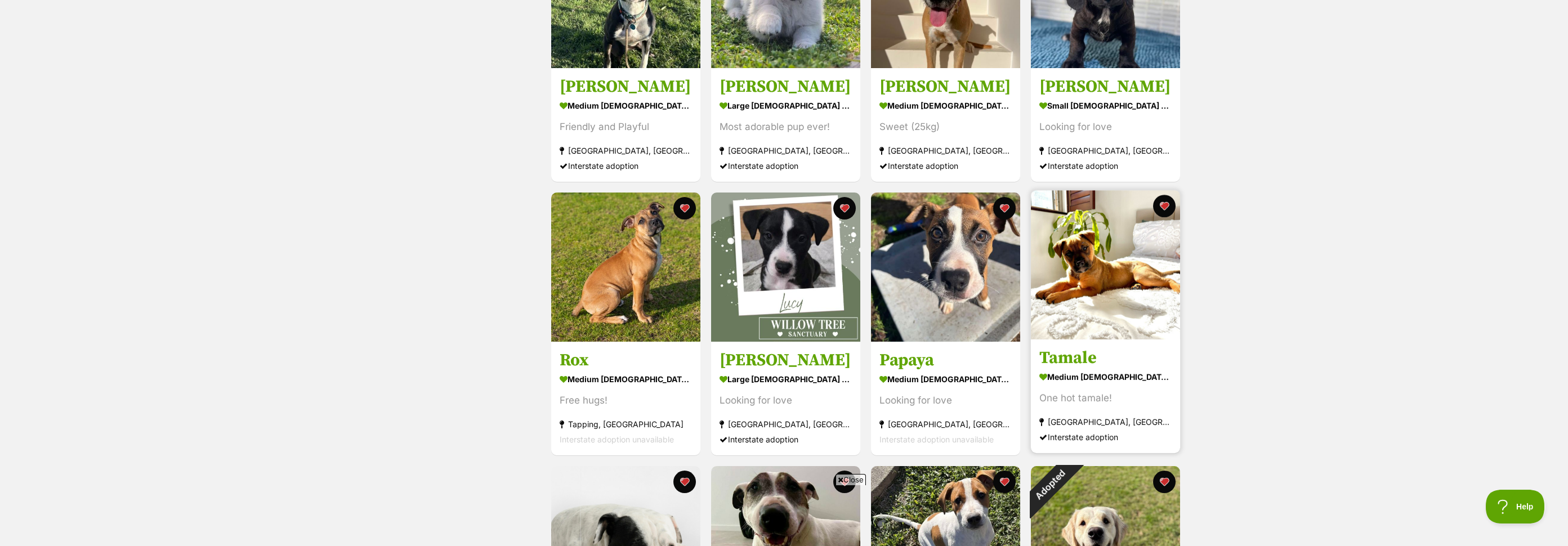
scroll to position [585, 0]
click at [1089, 251] on img at bounding box center [1105, 266] width 149 height 149
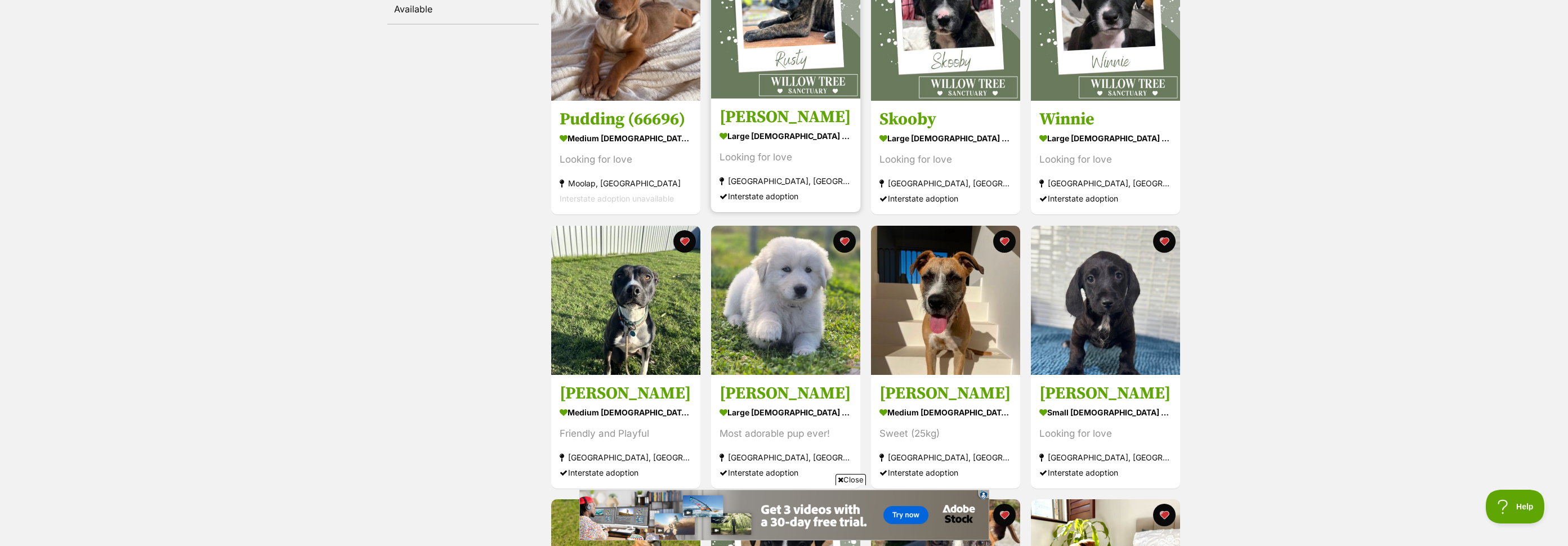
scroll to position [283, 0]
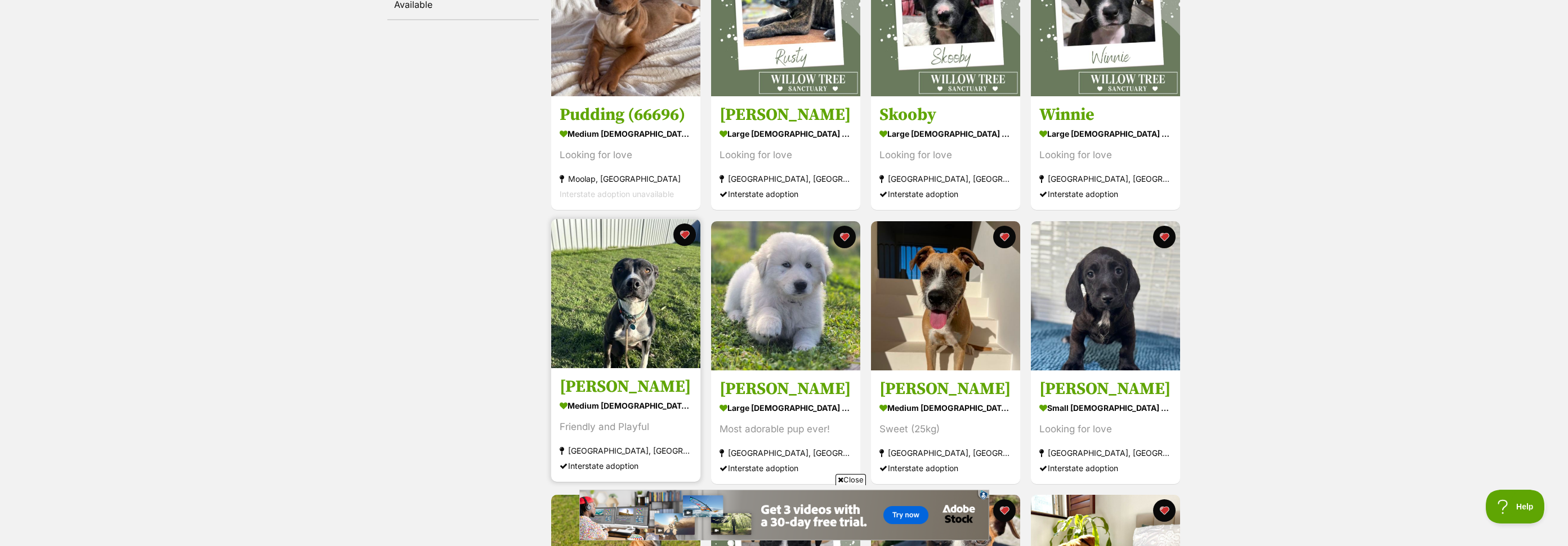
click at [659, 251] on img at bounding box center [625, 293] width 149 height 149
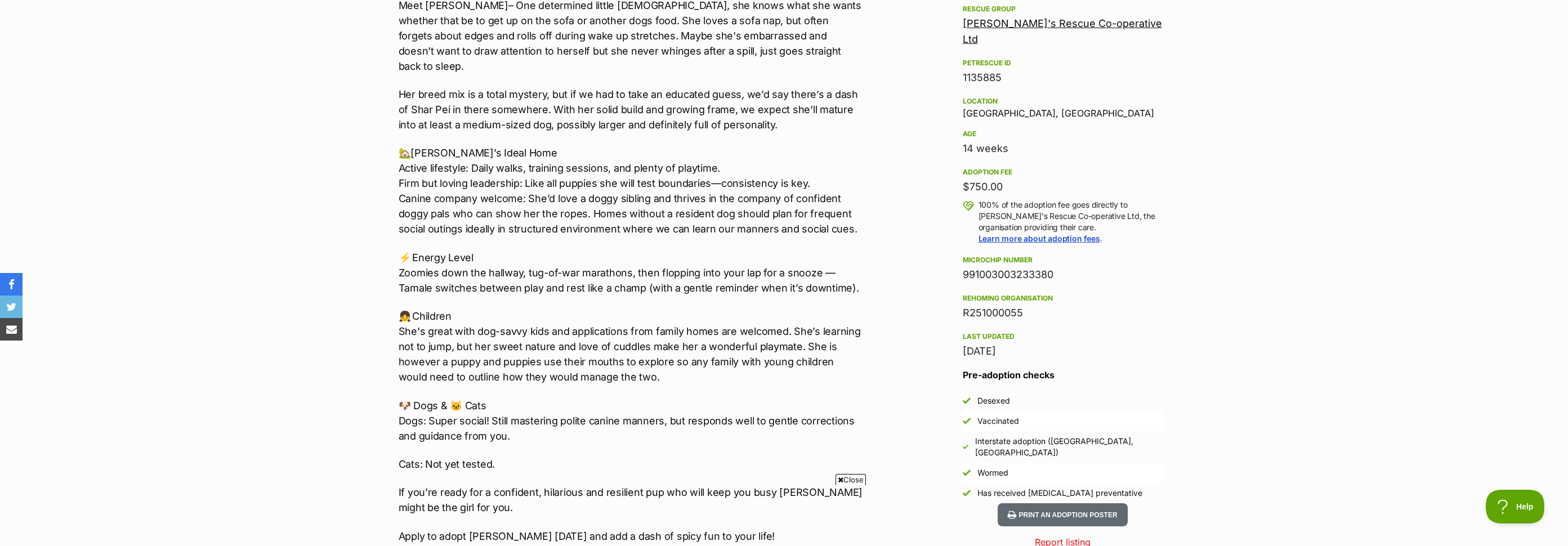
scroll to position [674, 0]
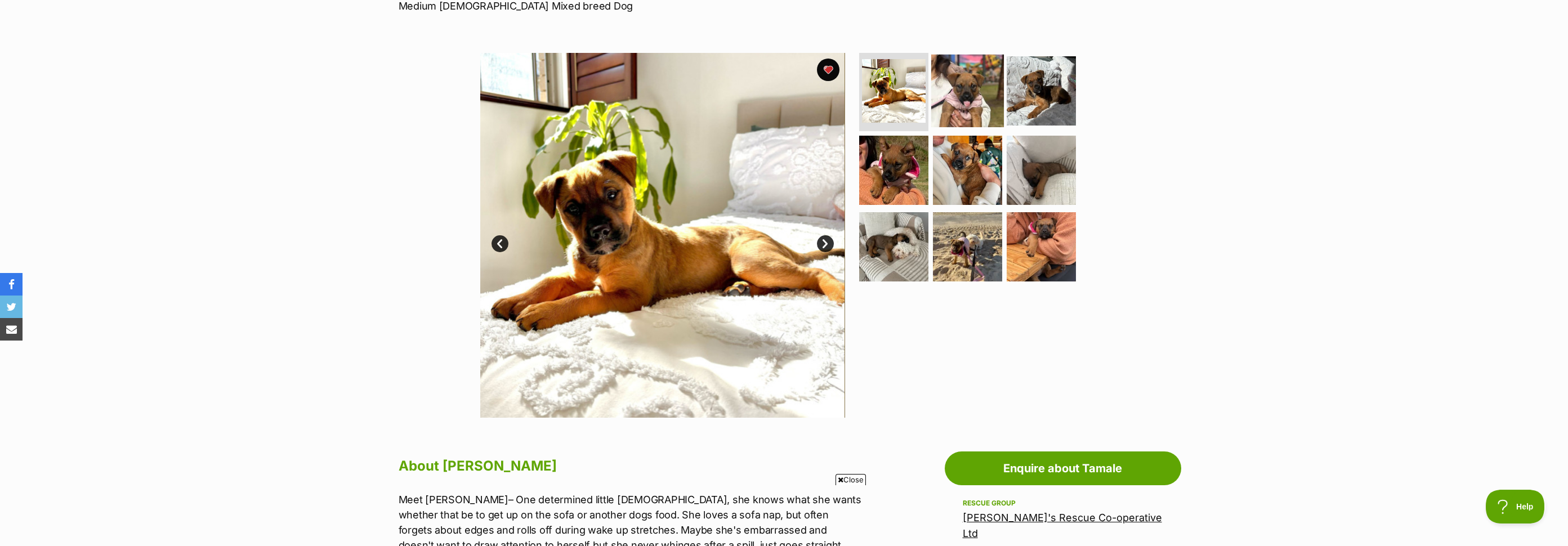
click at [974, 103] on img at bounding box center [967, 91] width 72 height 72
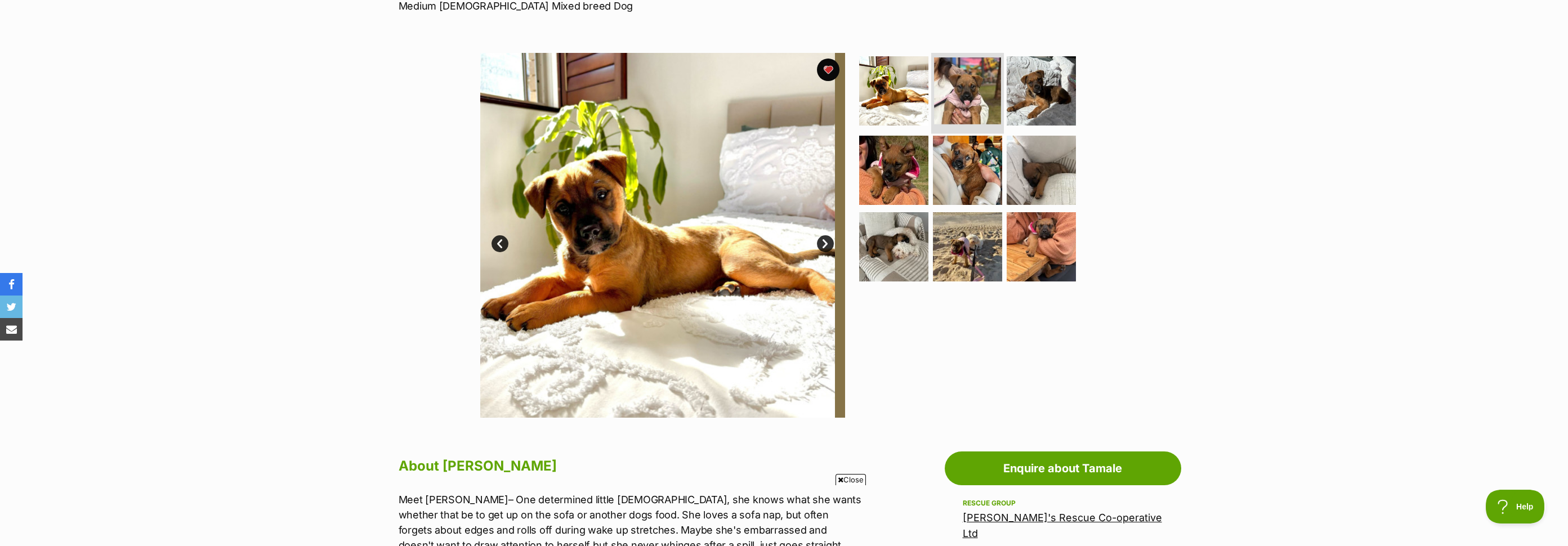
scroll to position [180, 0]
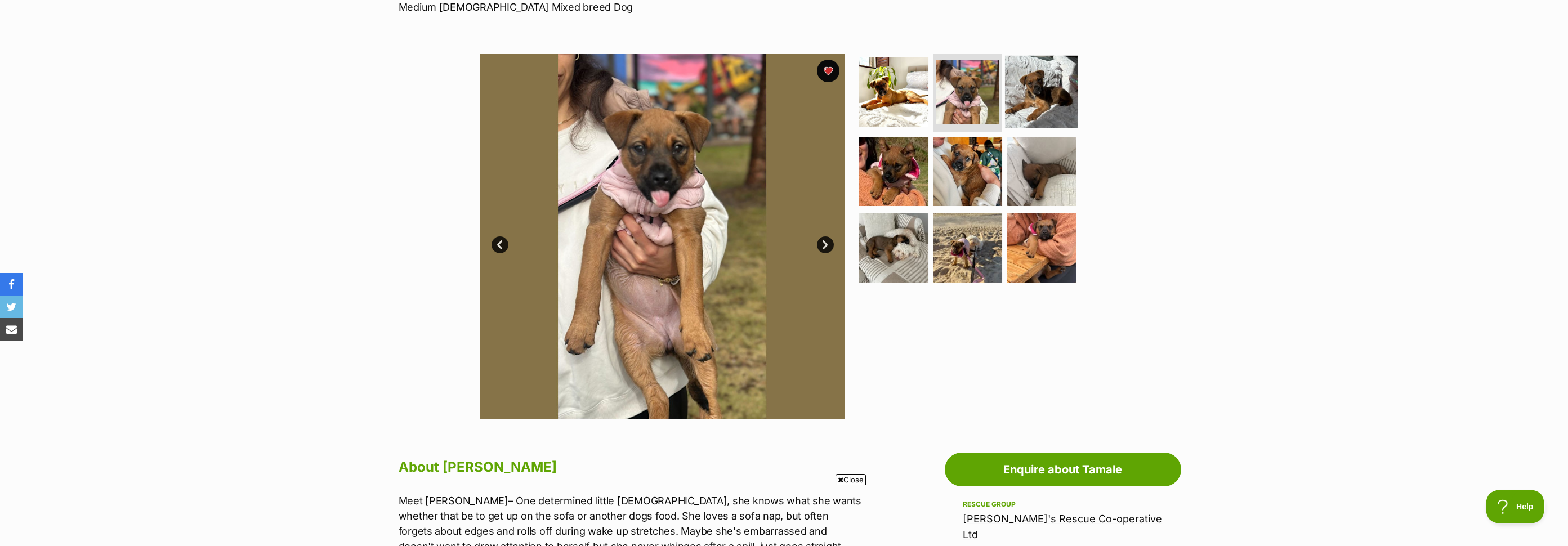
click at [1034, 106] on img at bounding box center [1041, 91] width 72 height 72
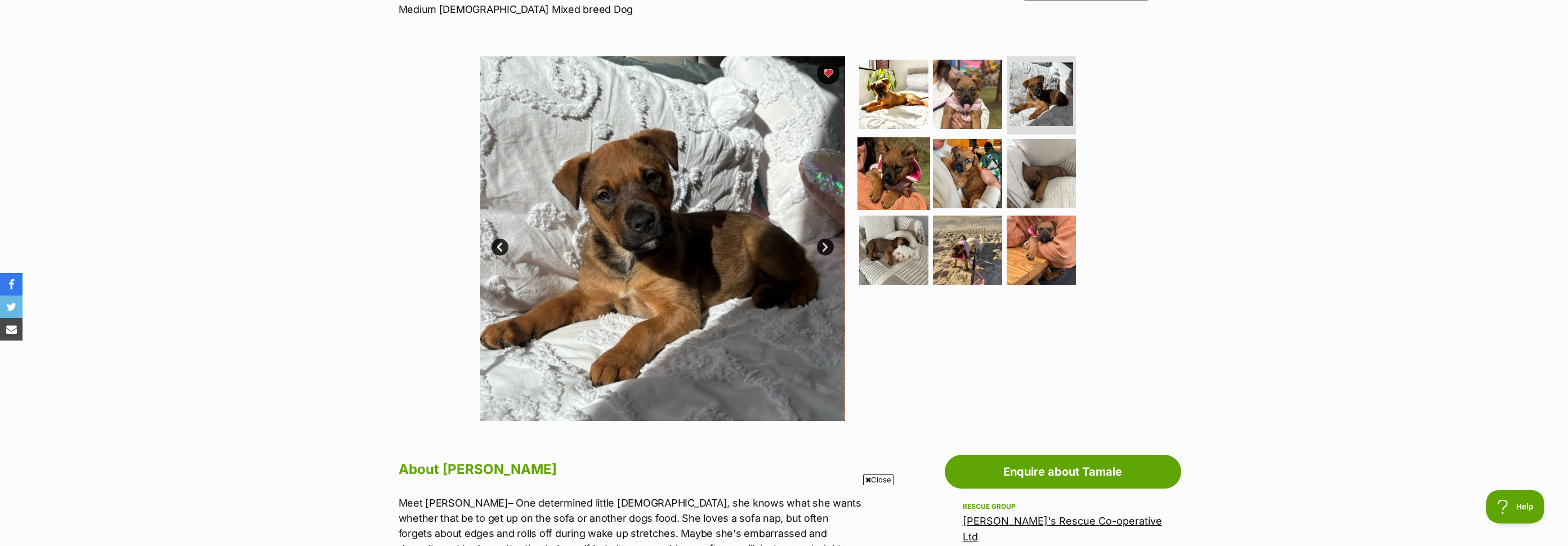
click at [916, 164] on img at bounding box center [893, 174] width 72 height 72
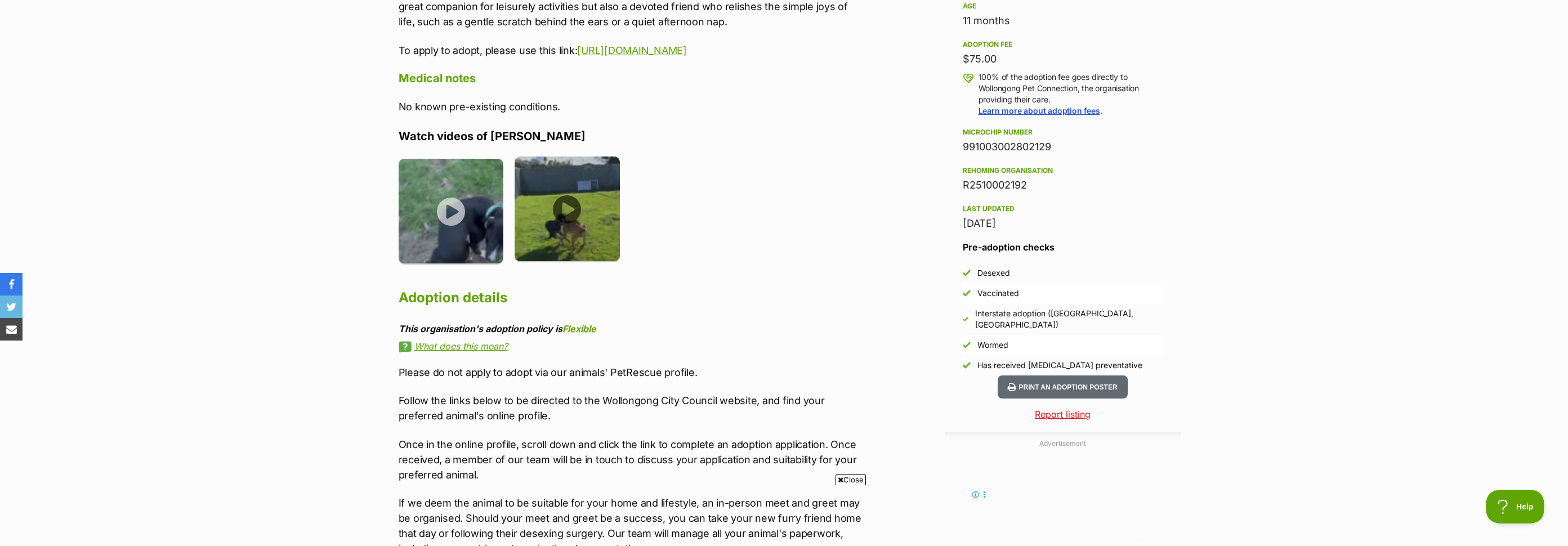
scroll to position [891, 0]
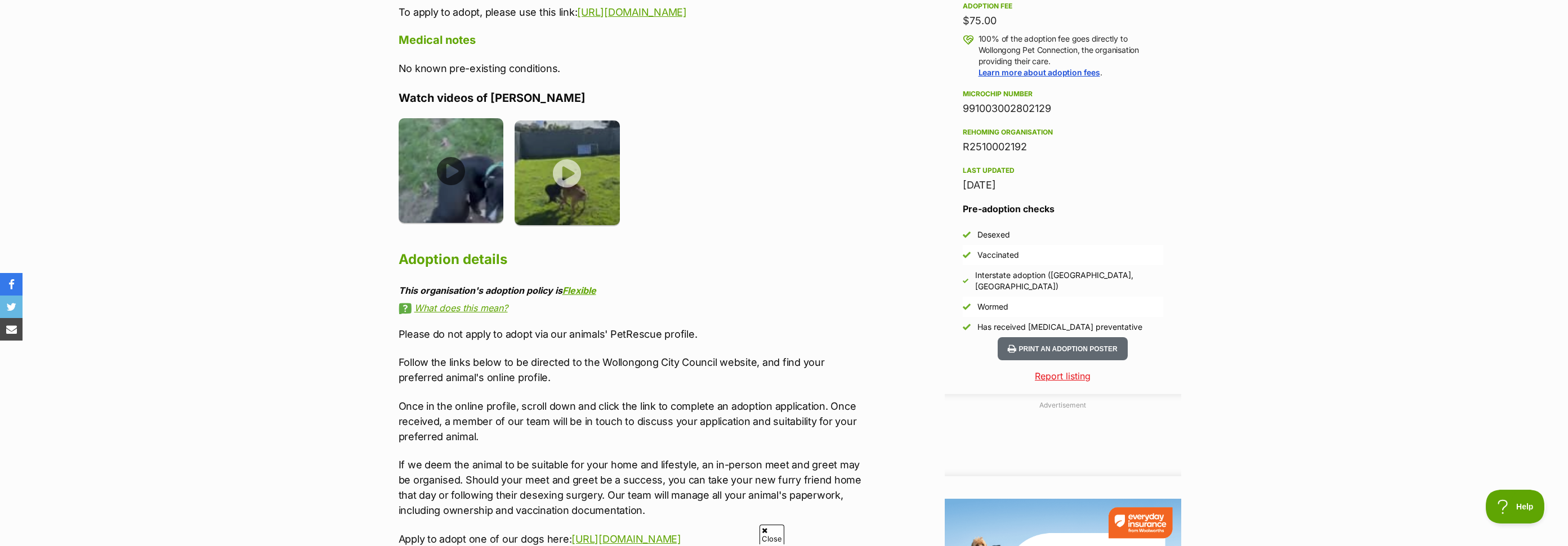
click at [457, 163] on img at bounding box center [451, 170] width 105 height 105
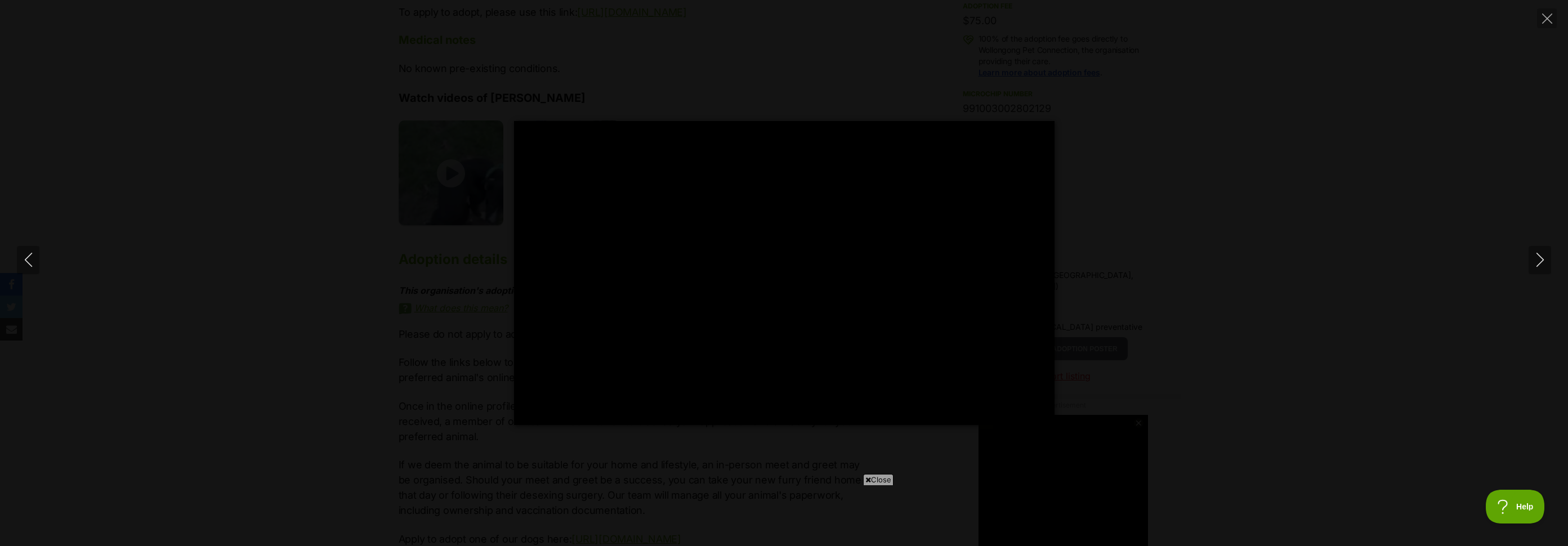
scroll to position [0, 0]
click at [224, 37] on div "Pause Play % buffered 00:00 -00:18 Unmute Mute Disable captions Enable captions…" at bounding box center [784, 273] width 1568 height 546
type input "50.83"
